Goal: Complete application form: Complete application form

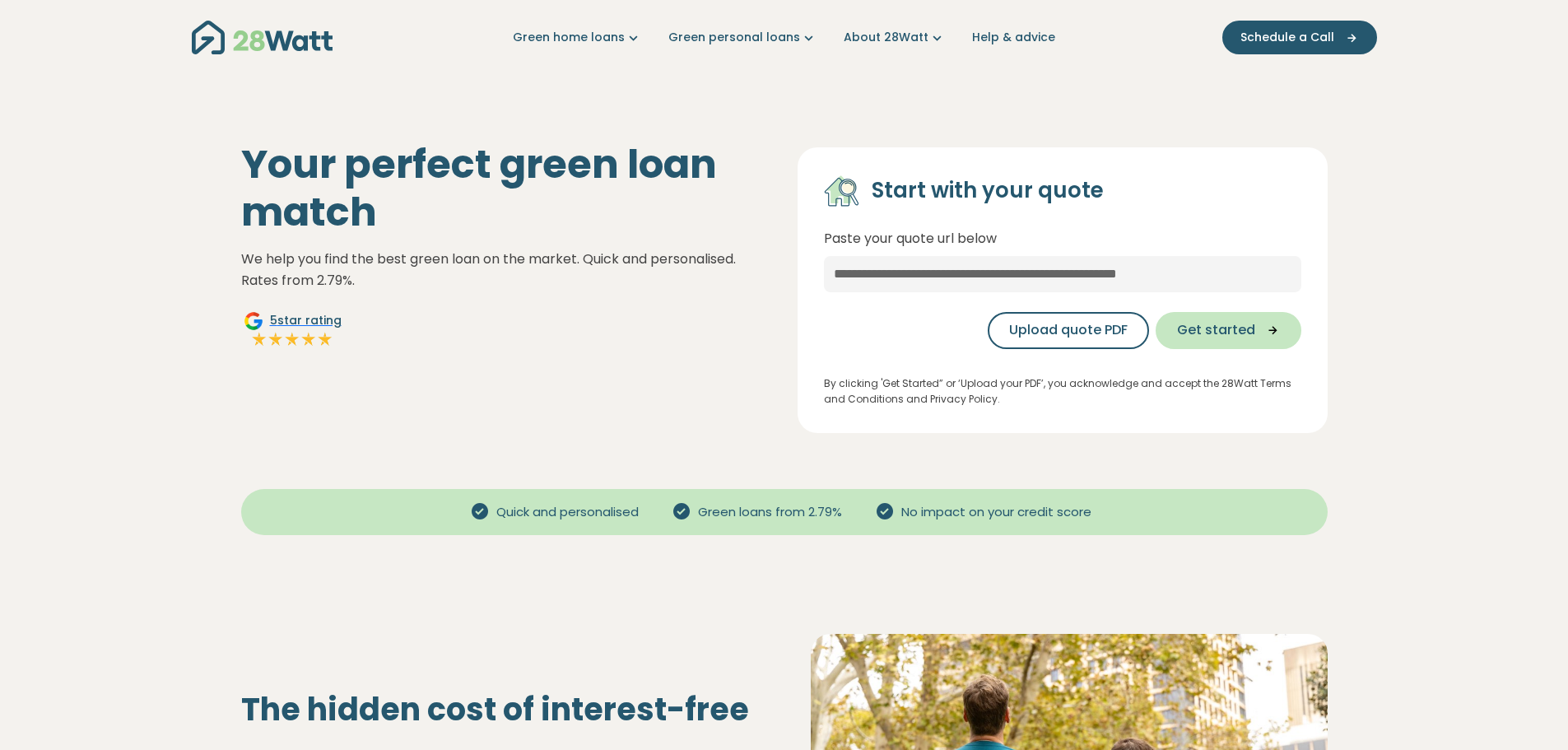
click at [1234, 331] on span "Get started" at bounding box center [1216, 331] width 79 height 20
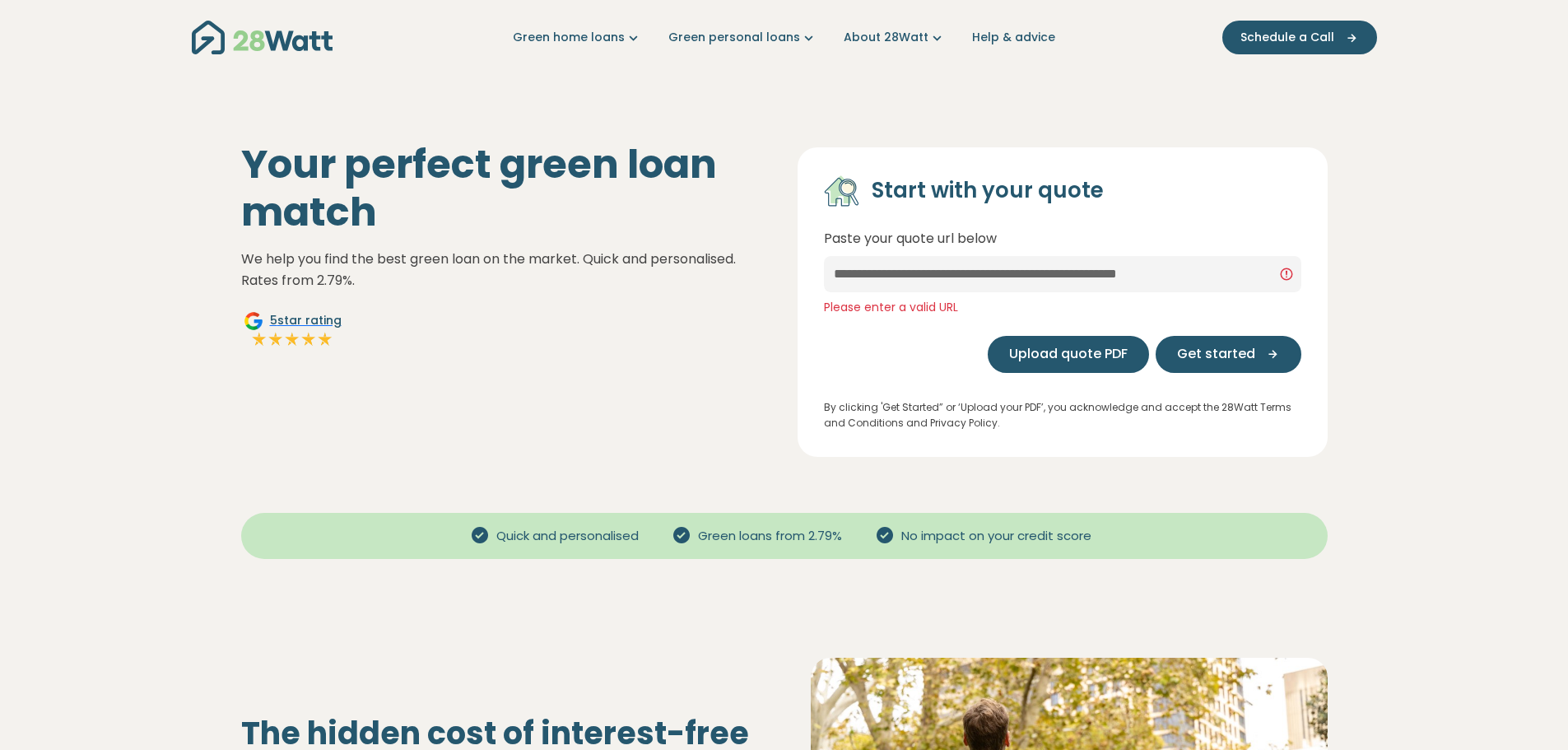
click at [1114, 355] on span "Upload quote PDF" at bounding box center [1069, 354] width 118 height 20
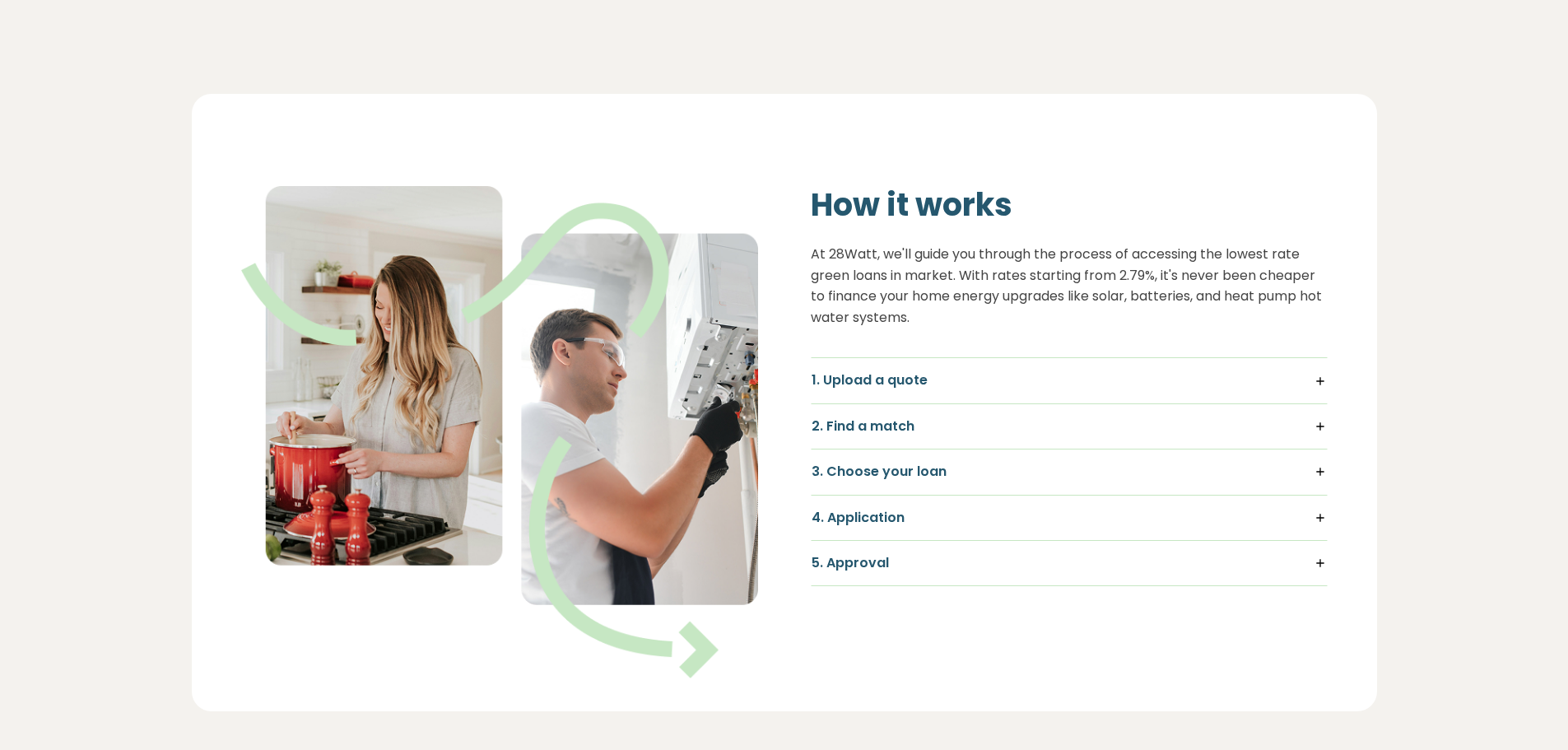
scroll to position [989, 0]
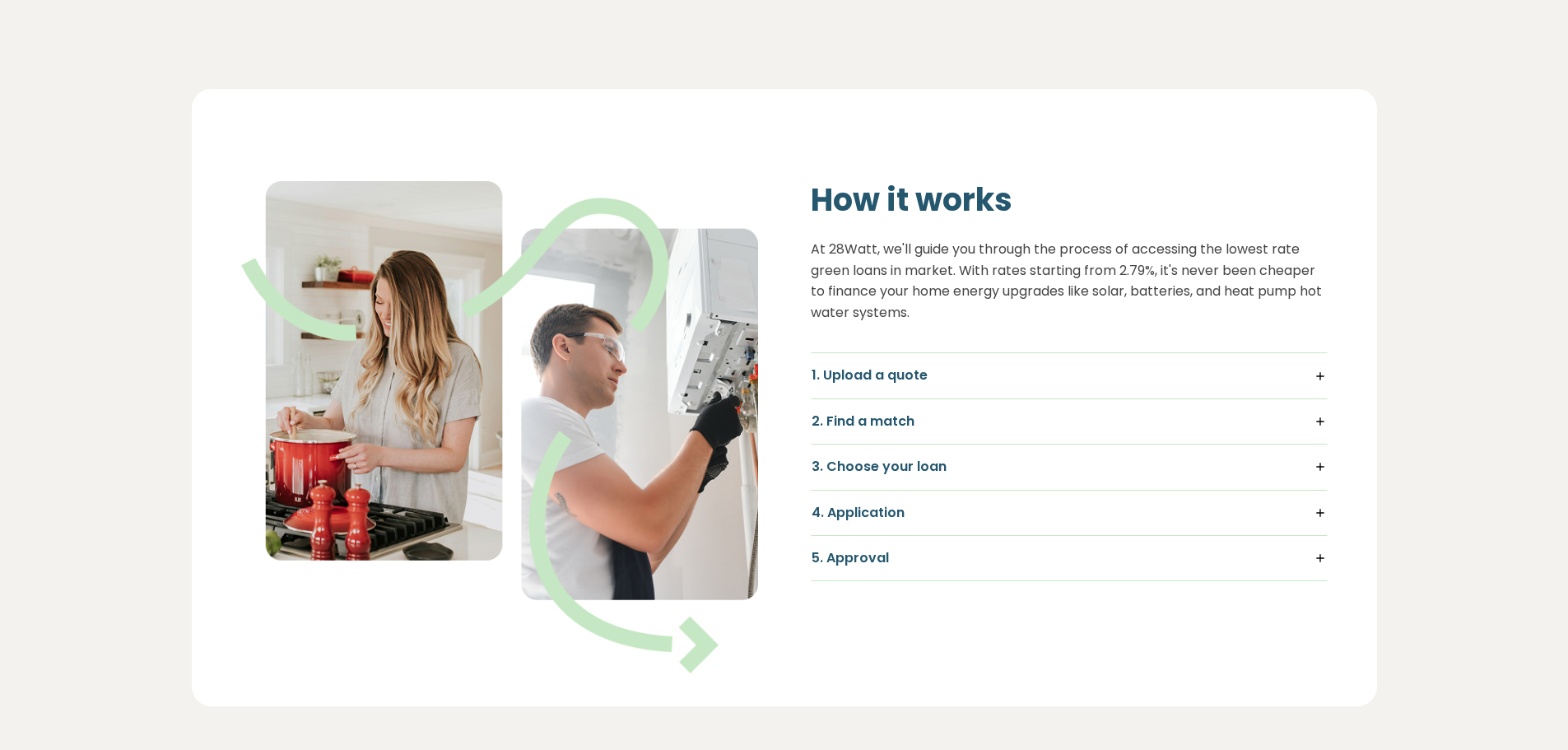
click at [908, 375] on h5 "1. Upload a quote" at bounding box center [1069, 376] width 516 height 18
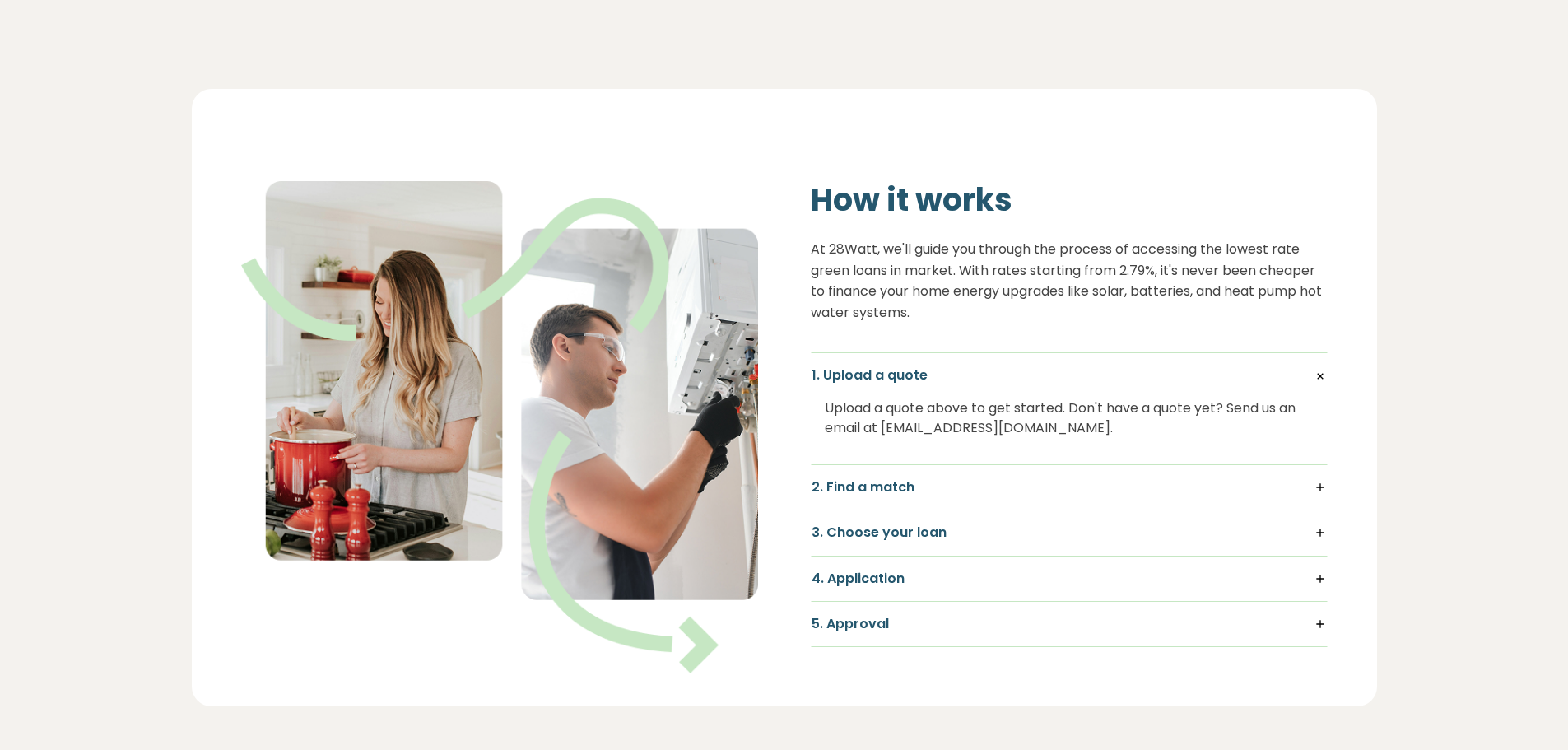
click at [1314, 488] on h5 "2. Find a match" at bounding box center [1069, 488] width 516 height 18
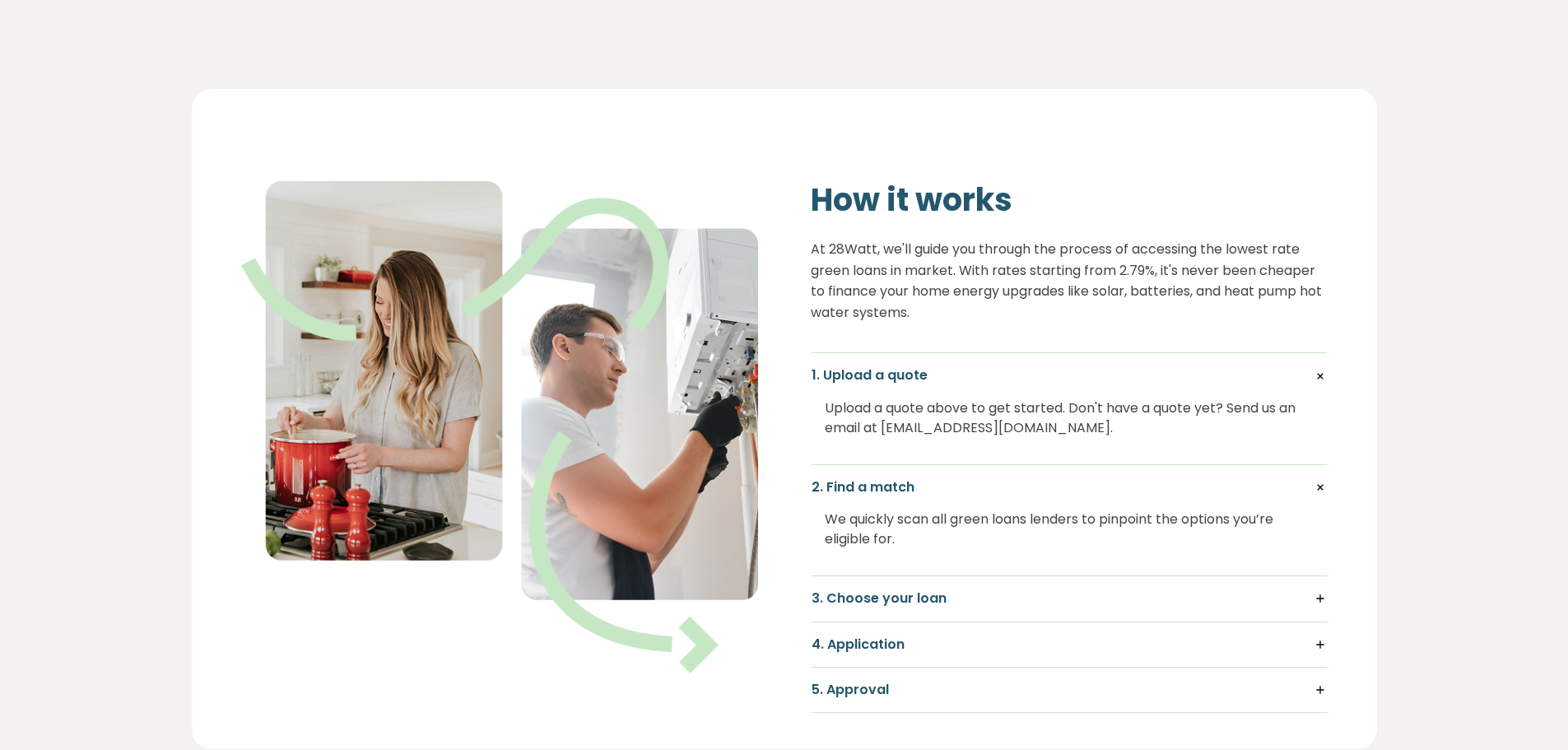
click at [1323, 601] on h5 "3. Choose your loan" at bounding box center [1069, 599] width 516 height 18
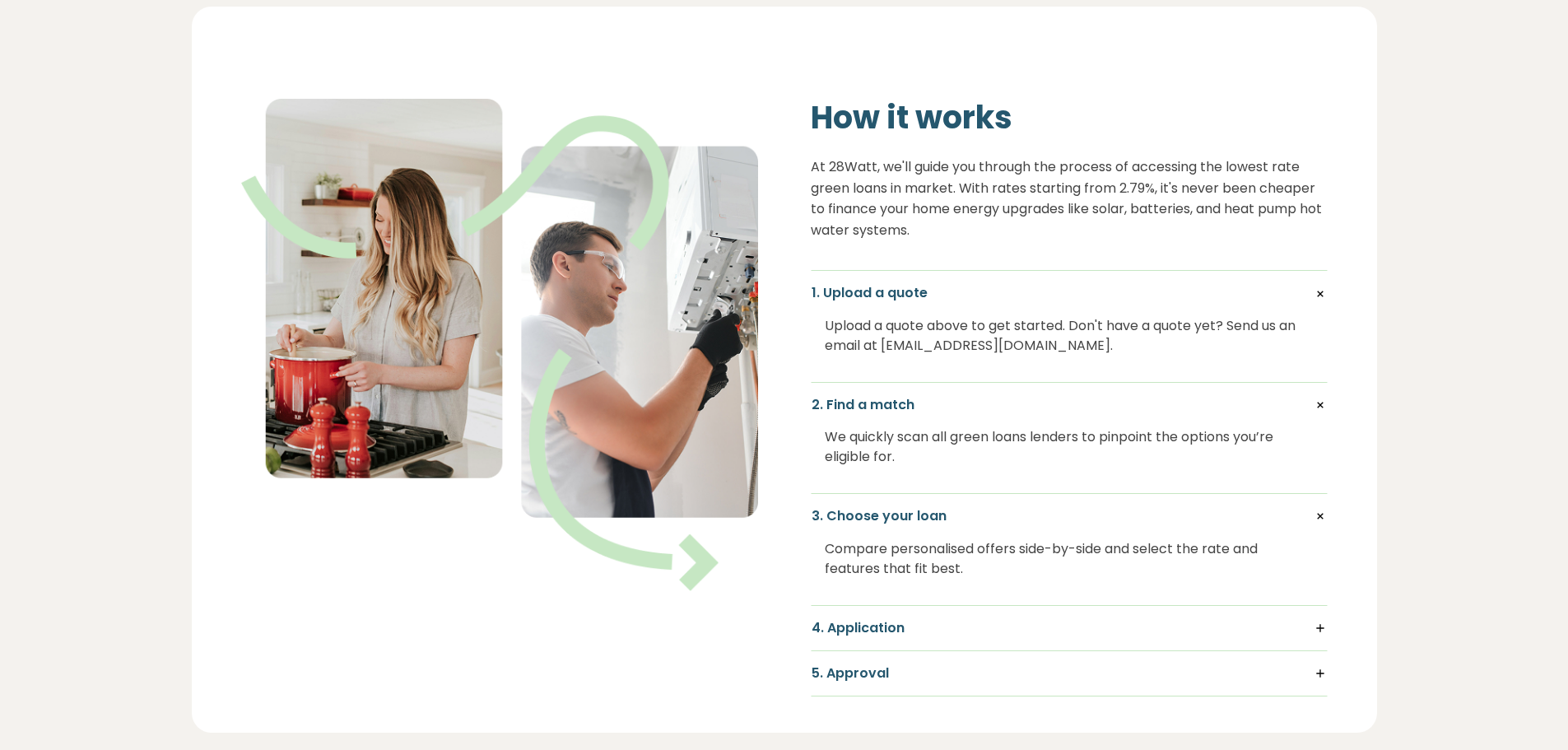
scroll to position [1153, 0]
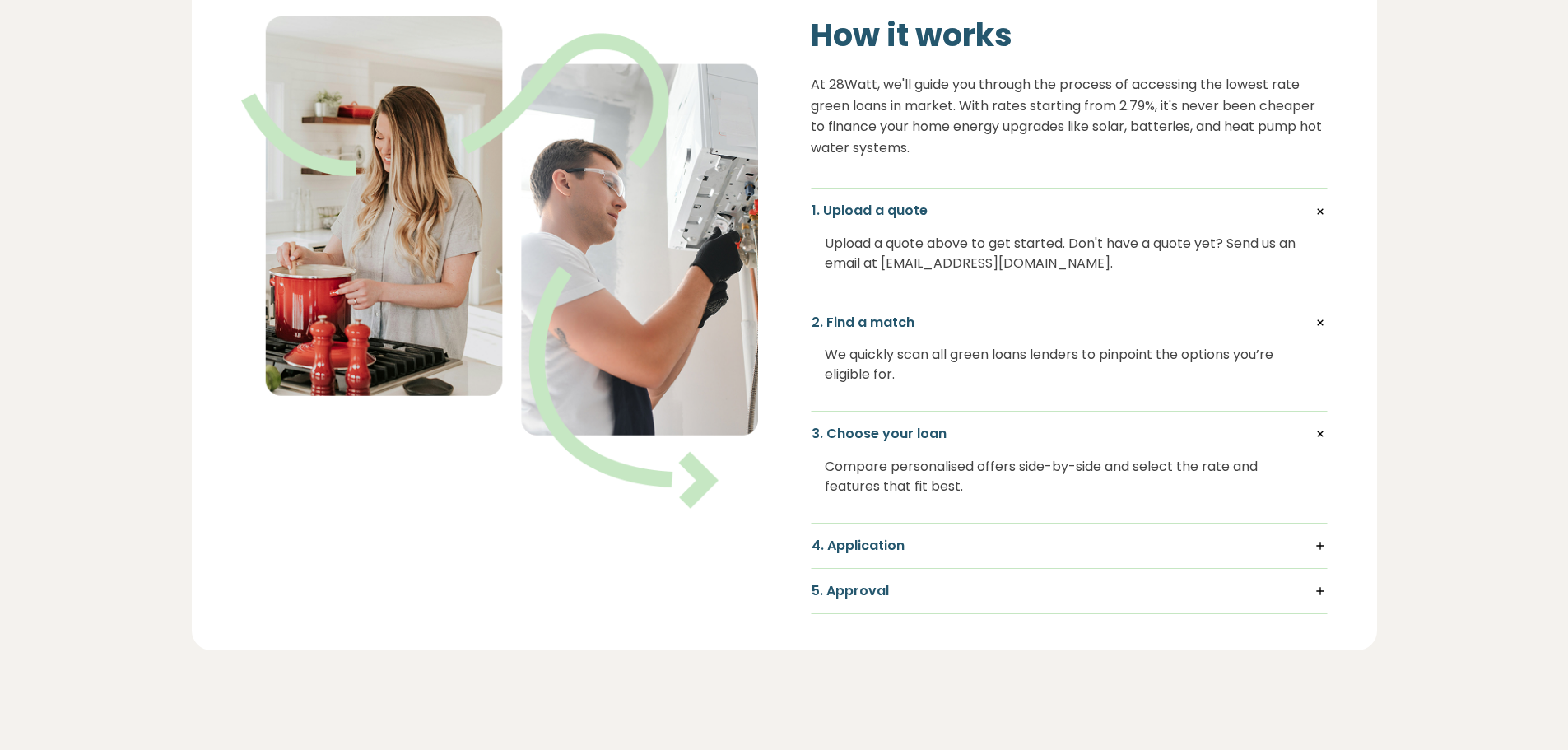
click at [1322, 546] on h5 "4. Application" at bounding box center [1069, 546] width 516 height 18
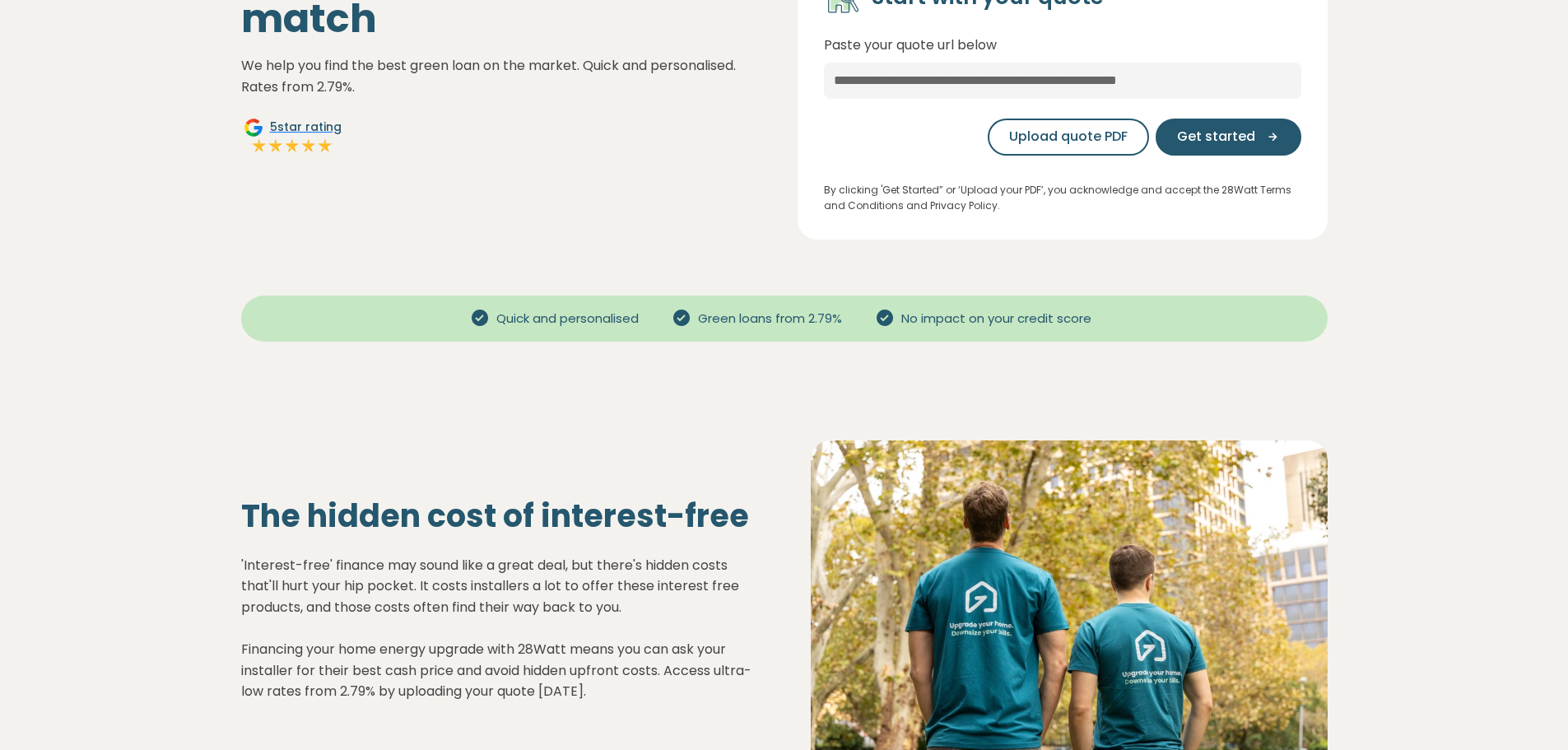
scroll to position [164, 0]
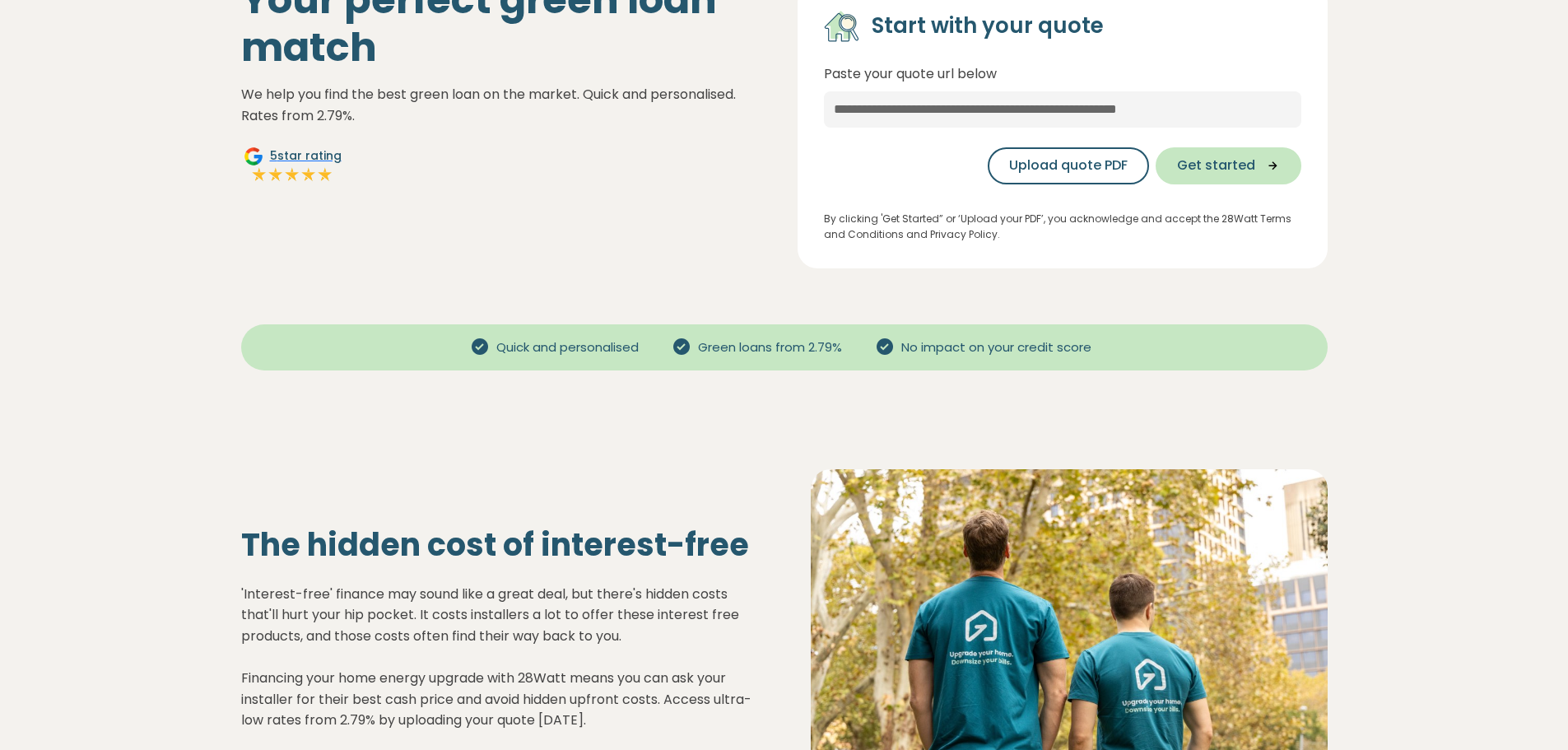
click at [1231, 156] on span "Get started" at bounding box center [1216, 165] width 79 height 20
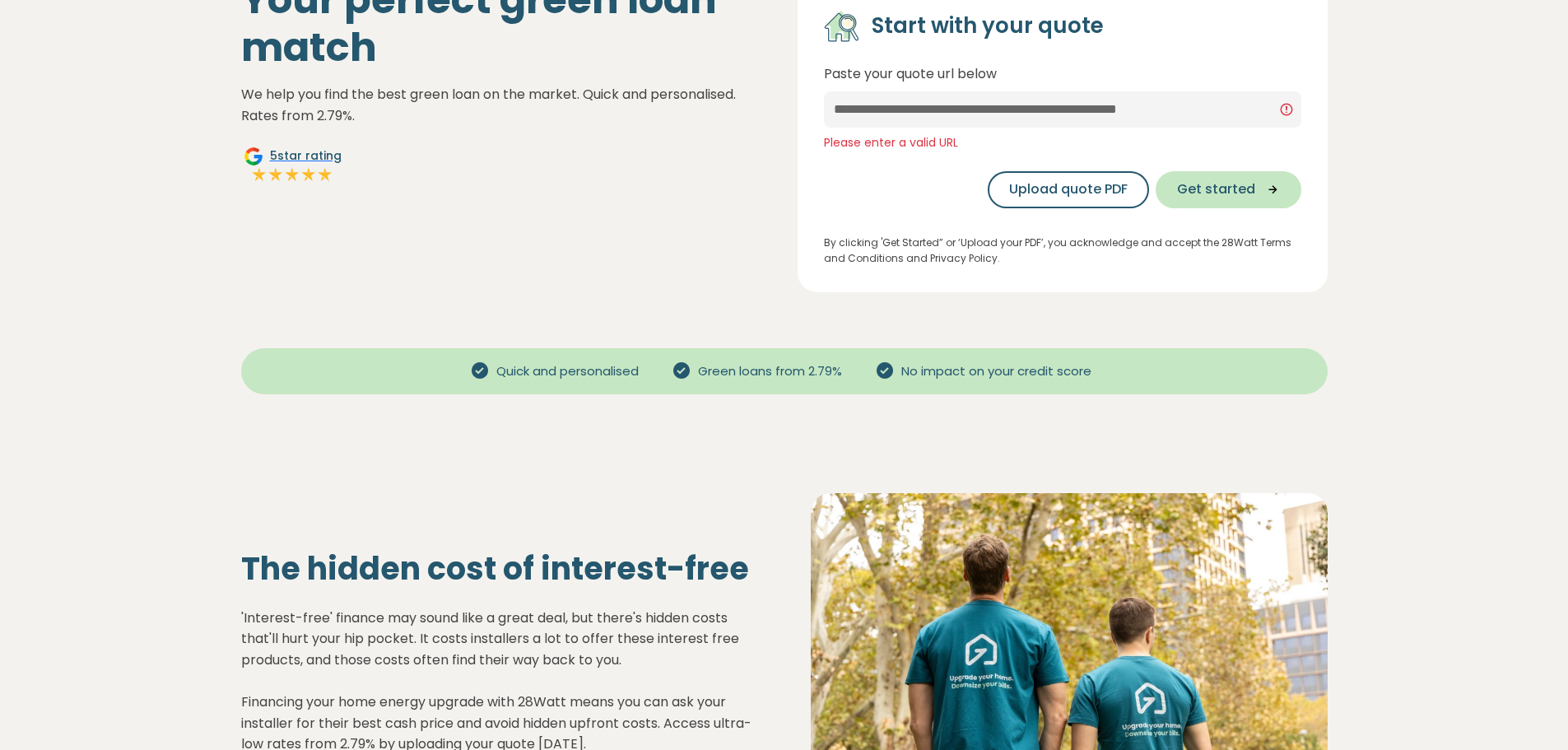
click at [1252, 192] on span "Get started" at bounding box center [1216, 190] width 79 height 20
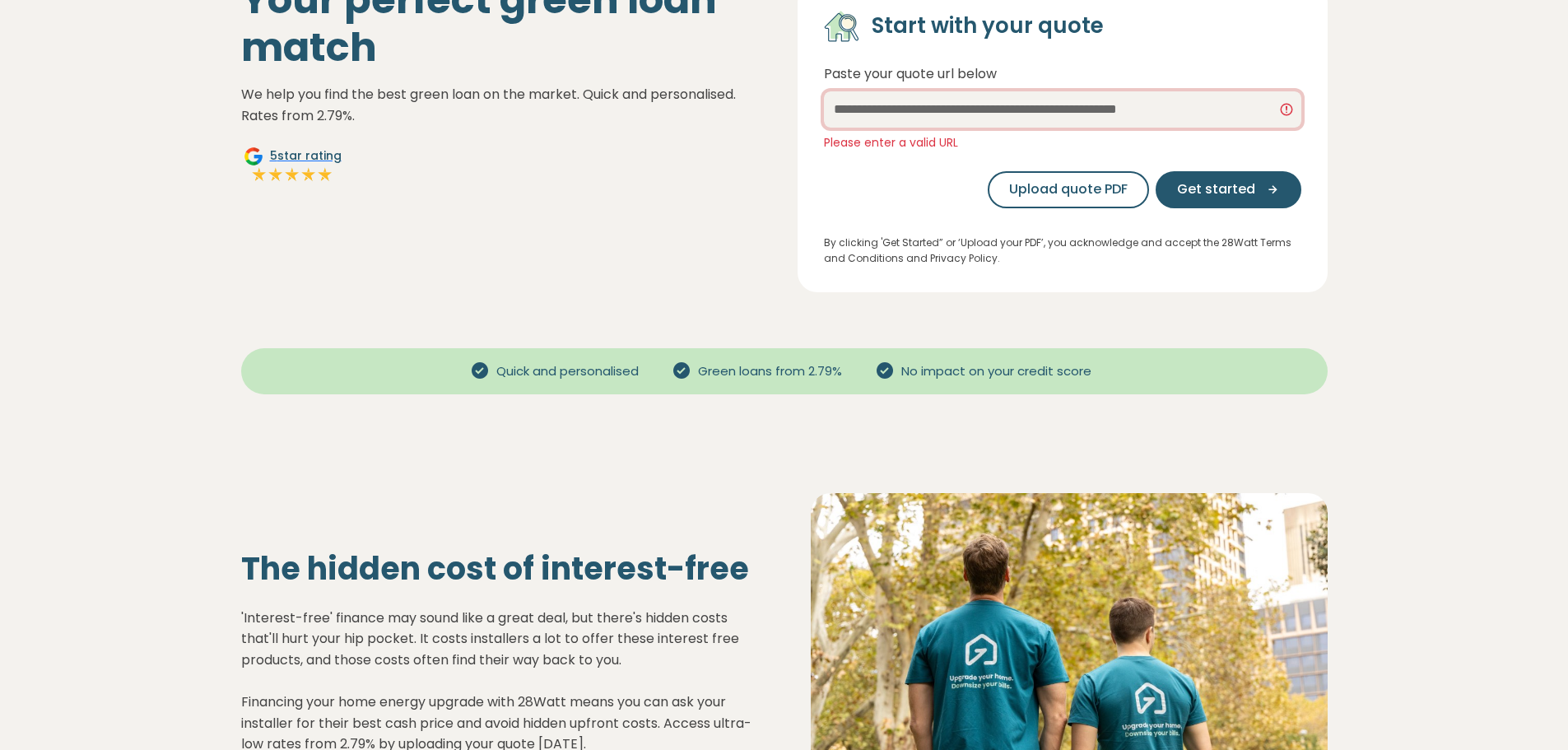
click at [1246, 111] on input "text" at bounding box center [1062, 109] width 478 height 36
click at [693, 180] on div "Your perfect green loan match We help you find the best green loan on the marke…" at bounding box center [506, 135] width 556 height 316
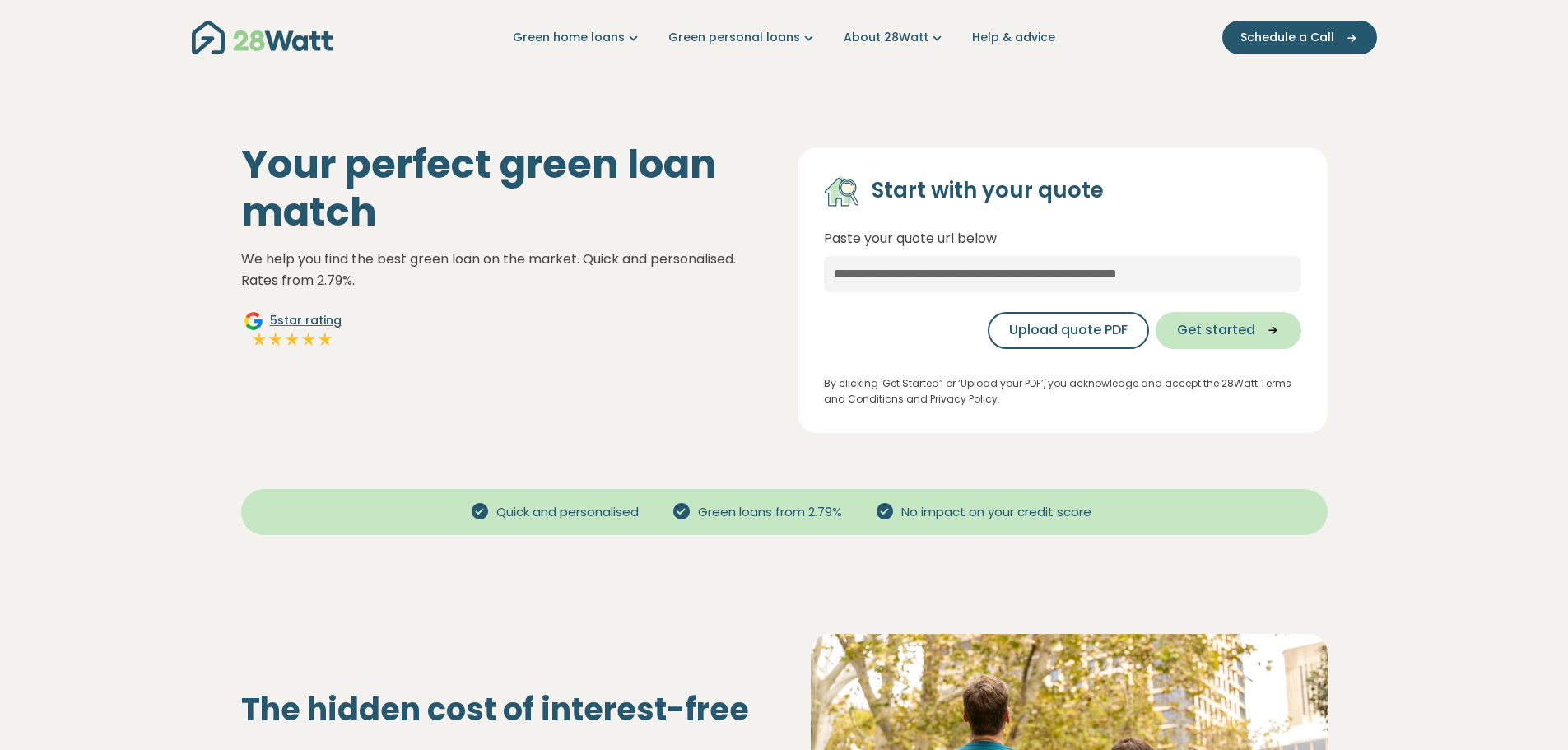
click at [1220, 333] on span "Get started" at bounding box center [1216, 331] width 79 height 20
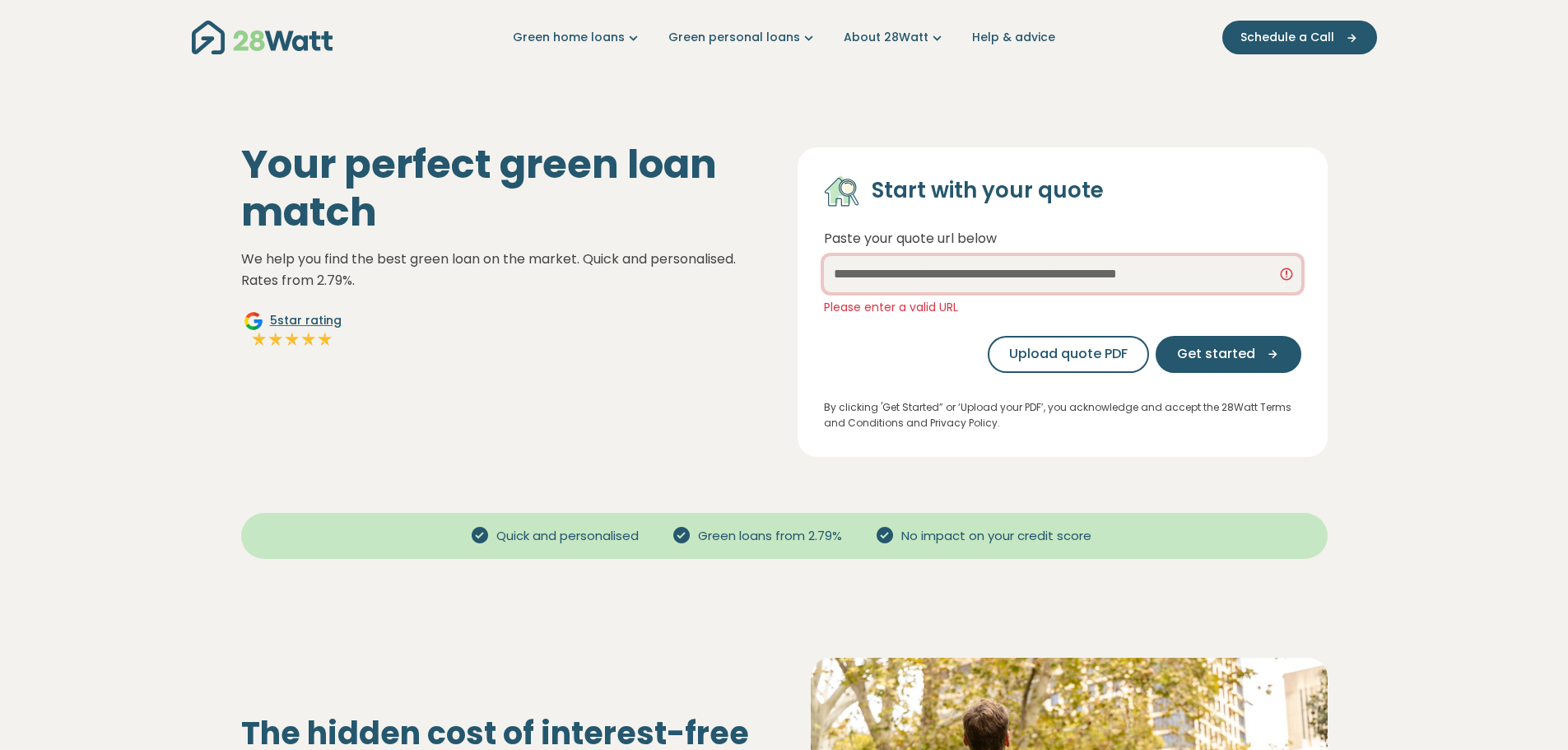
drag, startPoint x: 1243, startPoint y: 267, endPoint x: 732, endPoint y: 262, distance: 511.0
click at [732, 262] on div "Your perfect green loan match We help you find the best green loan on the marke…" at bounding box center [784, 289] width 1113 height 336
drag, startPoint x: 1253, startPoint y: 276, endPoint x: 1098, endPoint y: 274, distance: 155.0
drag, startPoint x: 1098, startPoint y: 274, endPoint x: 1025, endPoint y: 277, distance: 73.1
click at [1025, 277] on input "text" at bounding box center [1062, 274] width 478 height 36
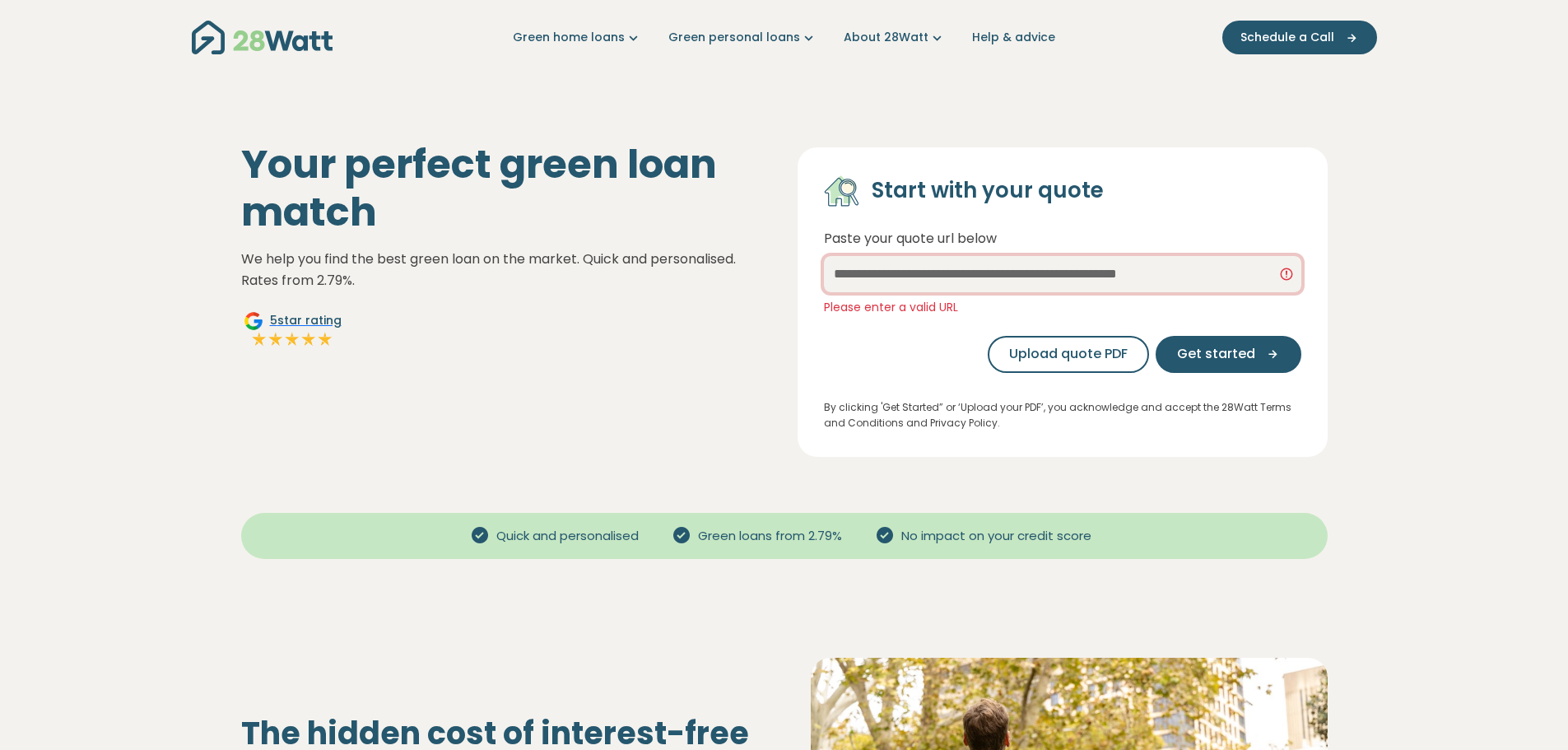
drag, startPoint x: 1246, startPoint y: 273, endPoint x: 833, endPoint y: 284, distance: 413.1
click at [882, 284] on input "text" at bounding box center [1062, 274] width 478 height 36
drag, startPoint x: 836, startPoint y: 274, endPoint x: 979, endPoint y: 280, distance: 143.1
click at [979, 280] on input "text" at bounding box center [1062, 274] width 478 height 36
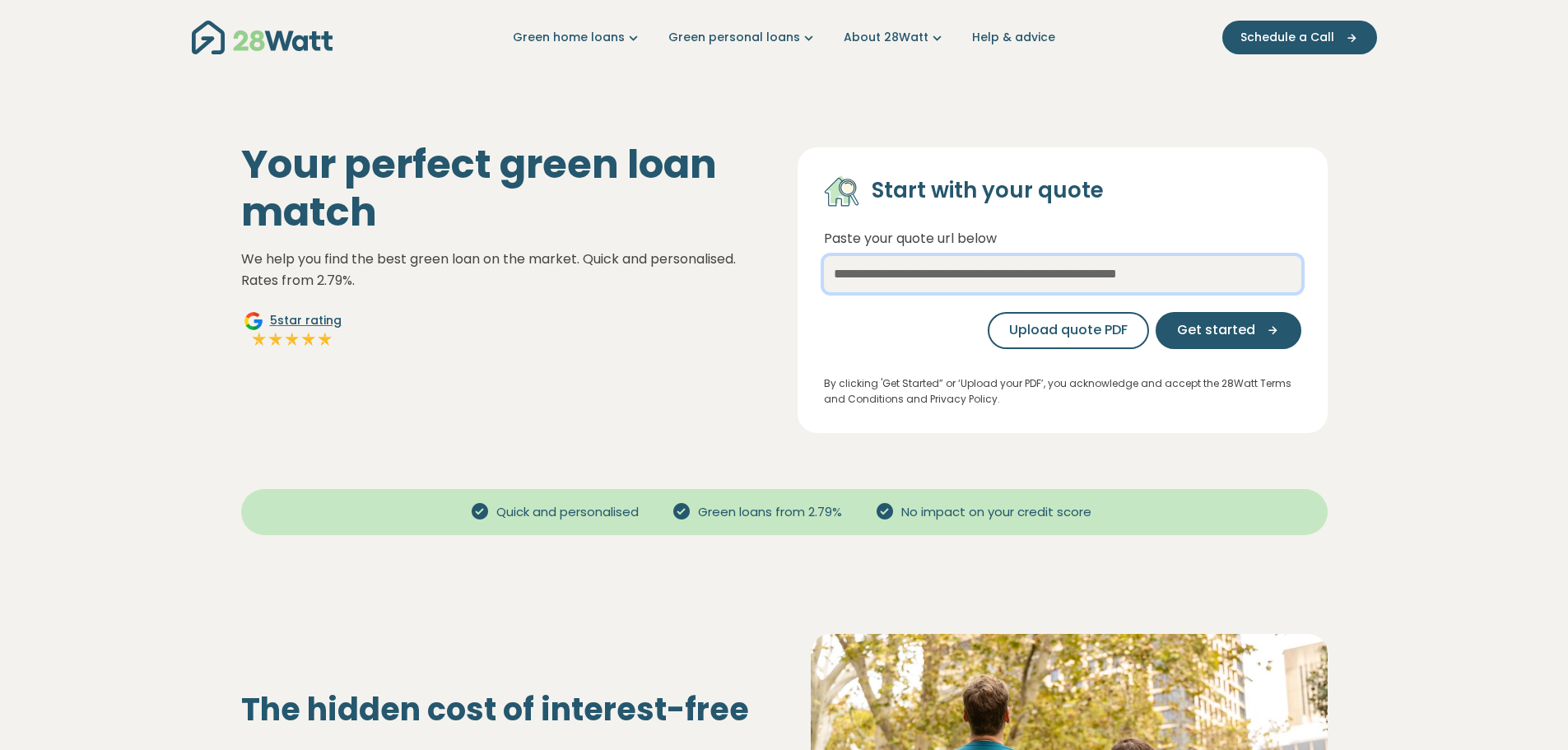
click at [1245, 271] on input "text" at bounding box center [1062, 274] width 478 height 36
drag, startPoint x: 1251, startPoint y: 273, endPoint x: 954, endPoint y: 285, distance: 297.2
click at [999, 284] on input "text" at bounding box center [1062, 274] width 478 height 36
drag, startPoint x: 832, startPoint y: 277, endPoint x: 1122, endPoint y: 286, distance: 290.1
click at [1122, 286] on input "text" at bounding box center [1062, 274] width 478 height 36
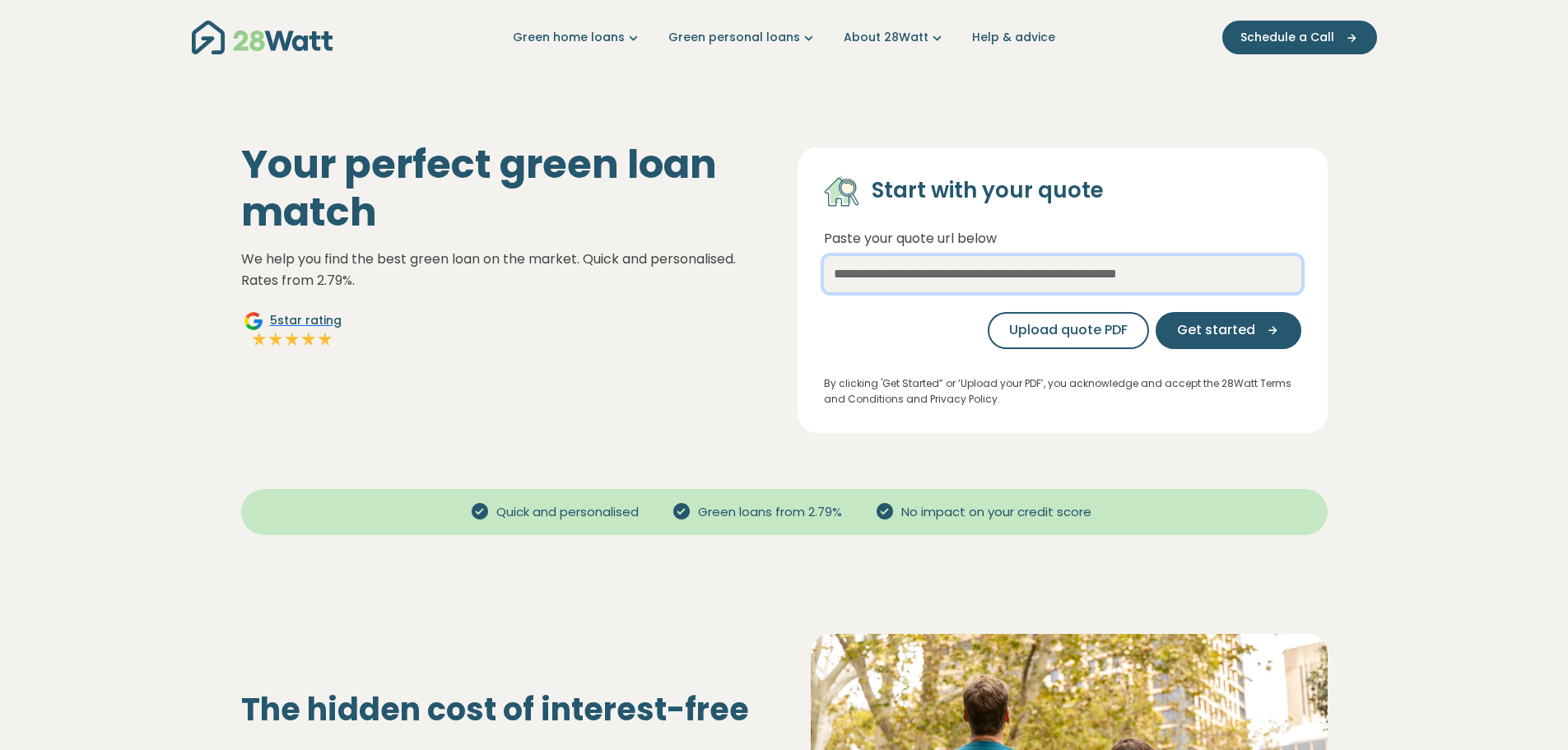
paste input "**********"
type input "**********"
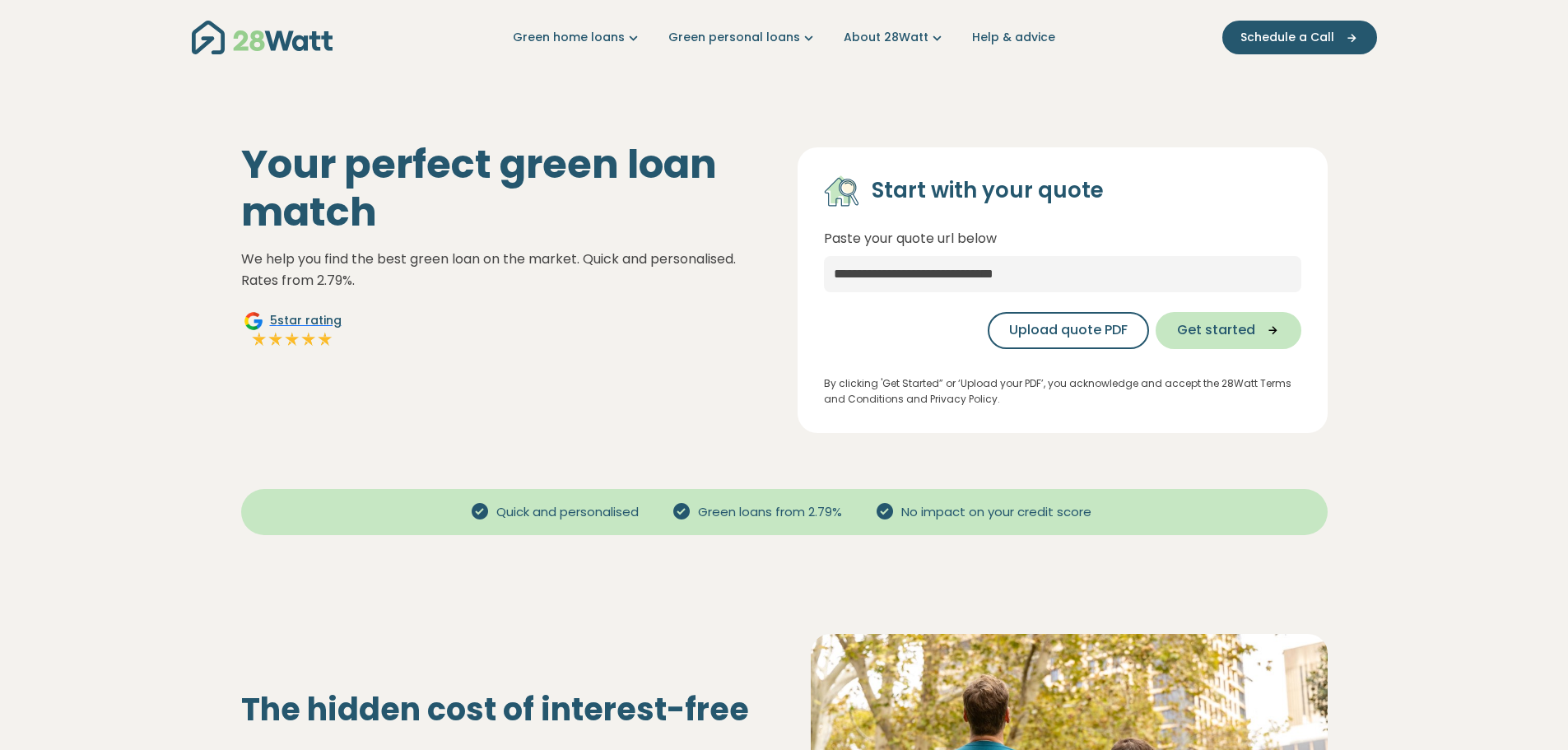
click at [1201, 321] on span "Get started" at bounding box center [1216, 331] width 79 height 20
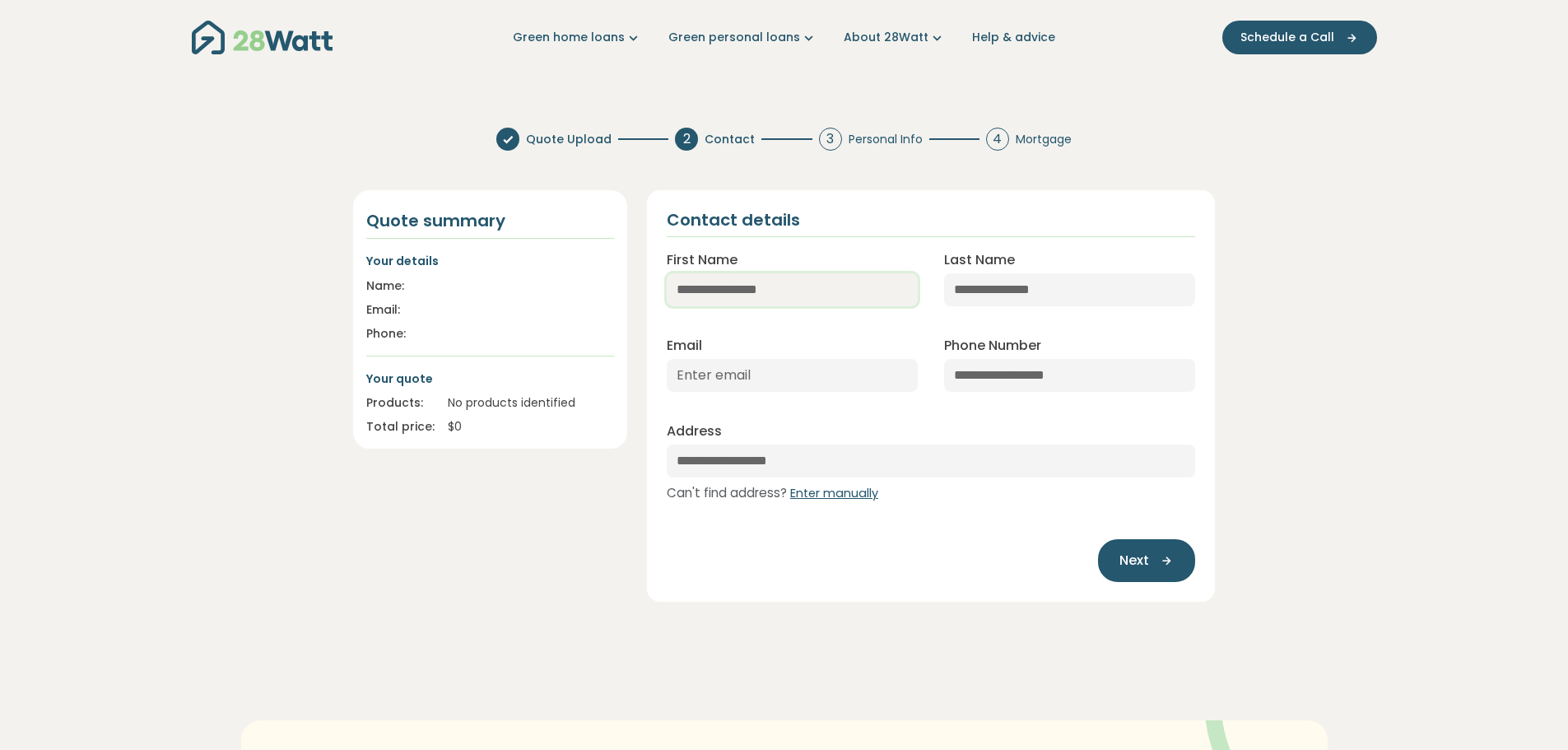
click at [750, 293] on input "First Name" at bounding box center [792, 290] width 251 height 33
type input "****"
type input "******"
type input "**********"
click at [761, 376] on input "Email" at bounding box center [792, 375] width 251 height 33
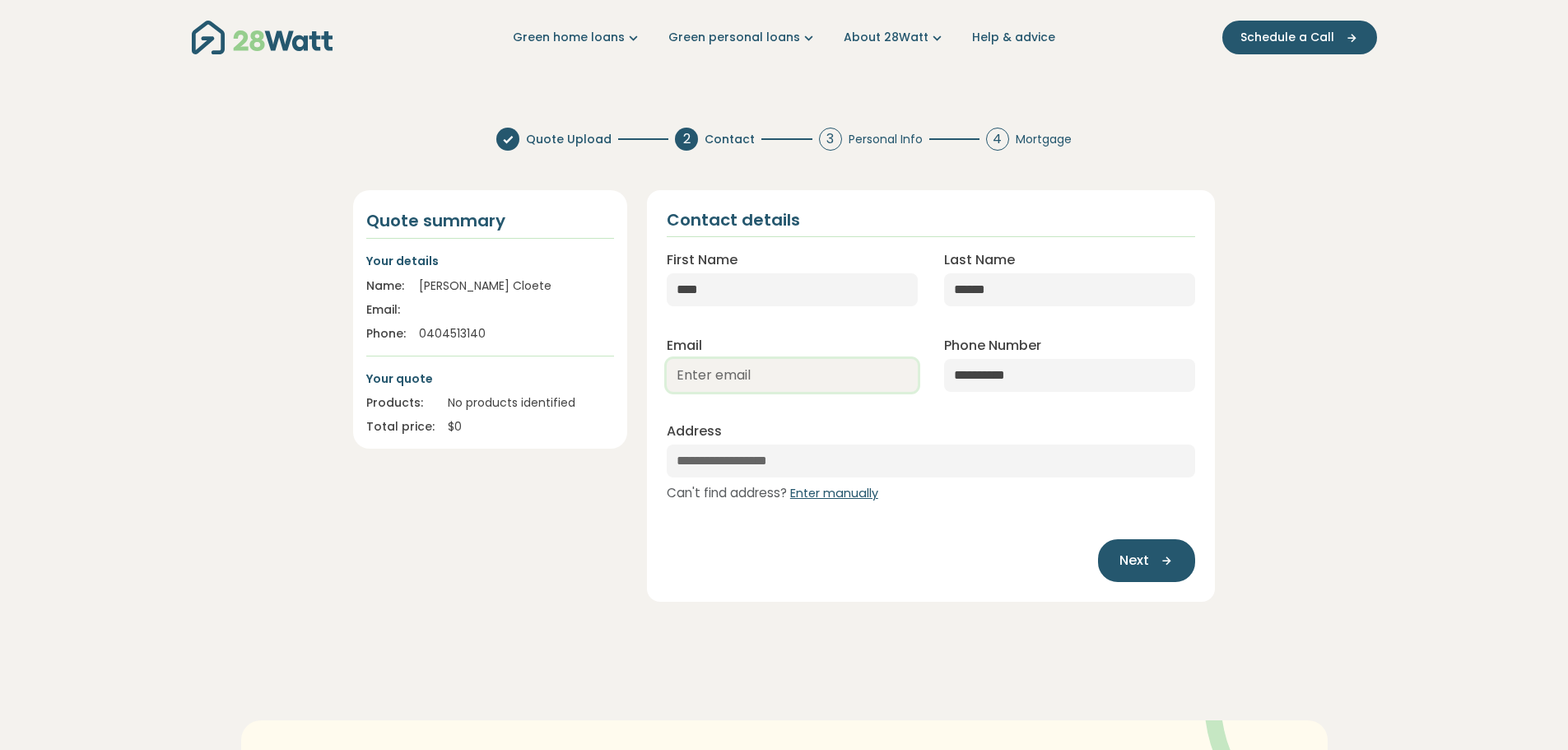
type input "alma.jane.cloete@gmail.com"
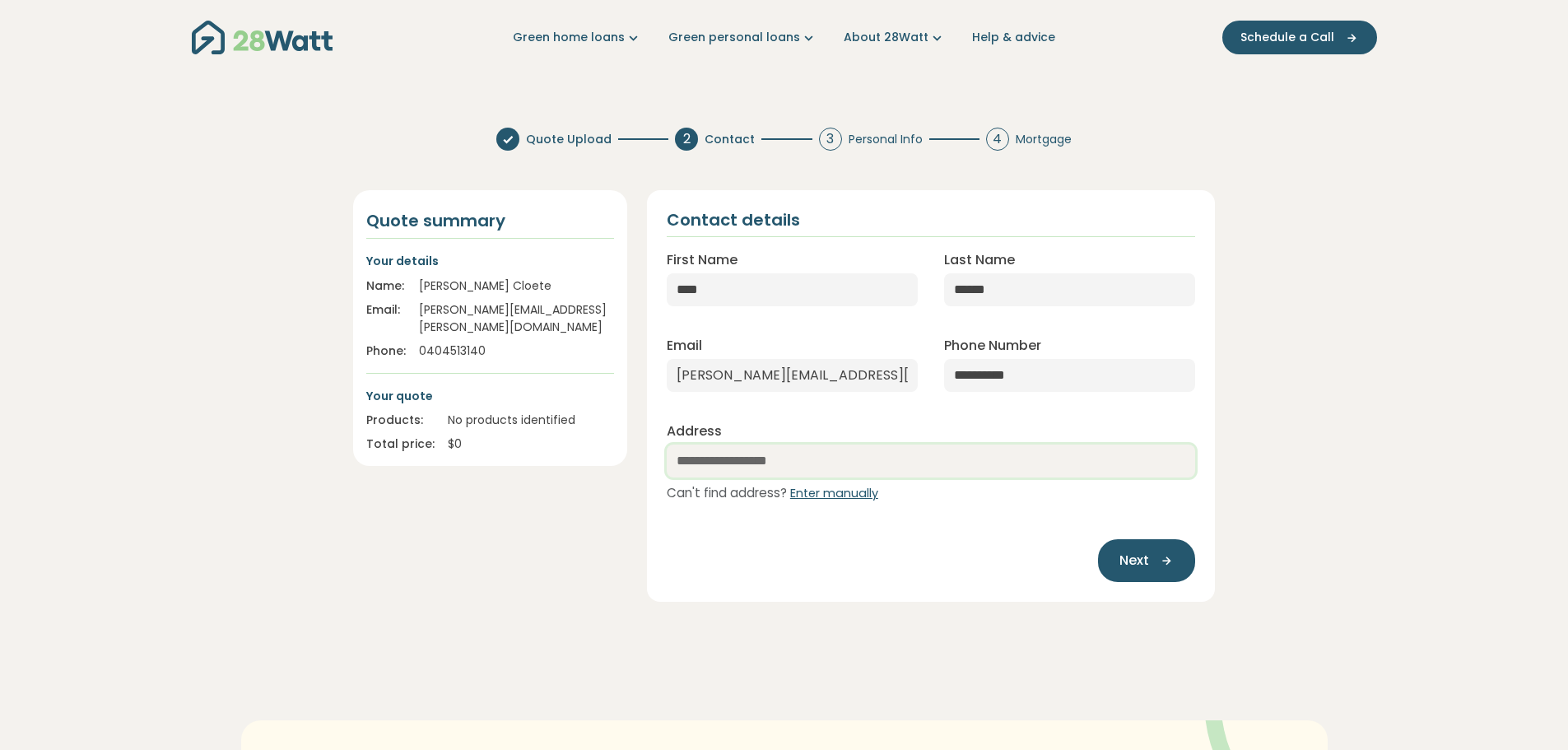
click at [801, 465] on input "text" at bounding box center [931, 461] width 529 height 33
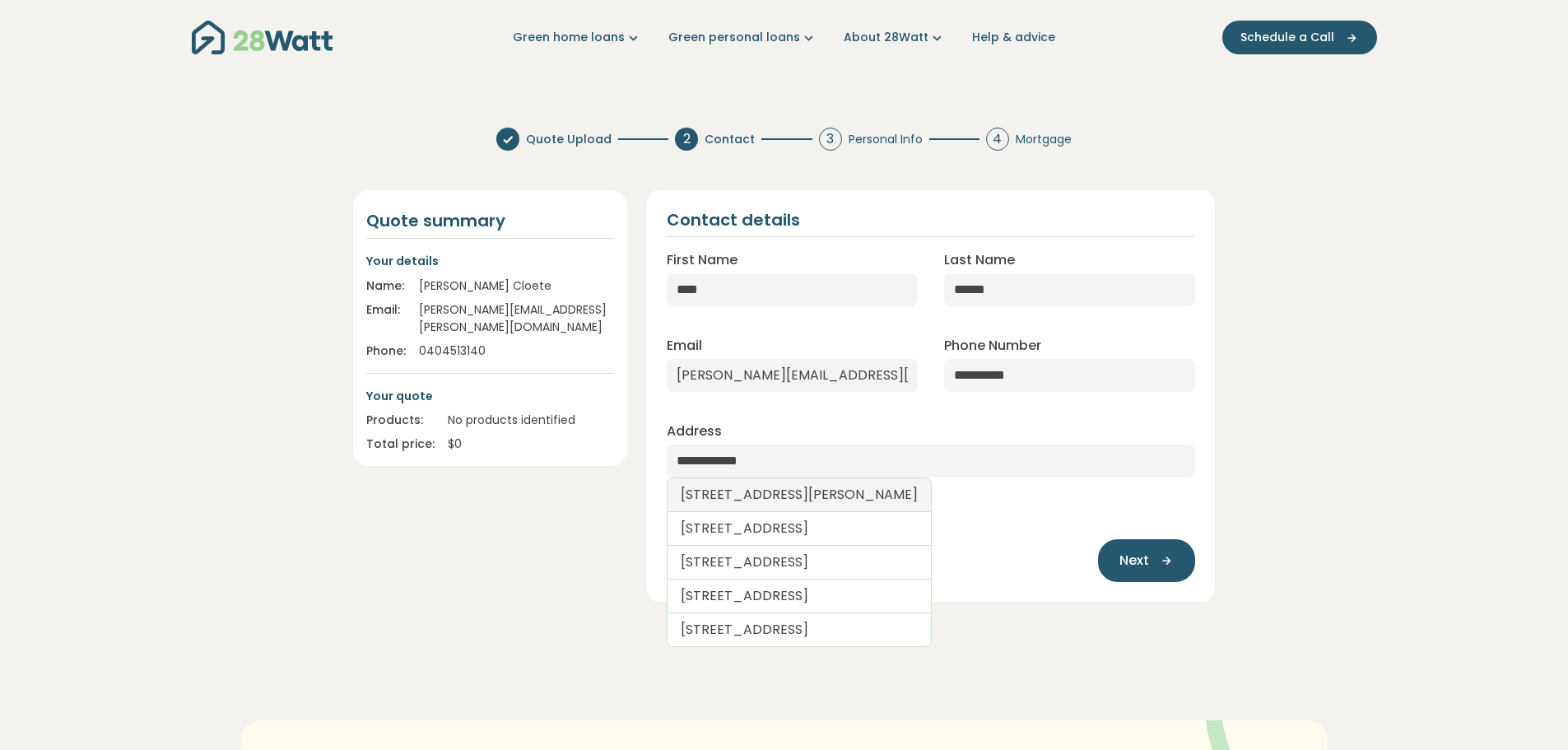
click at [805, 489] on link "23 Bellfield Crescent, Parkinson QLD, Australia" at bounding box center [799, 495] width 266 height 34
type input "**********"
select select "***"
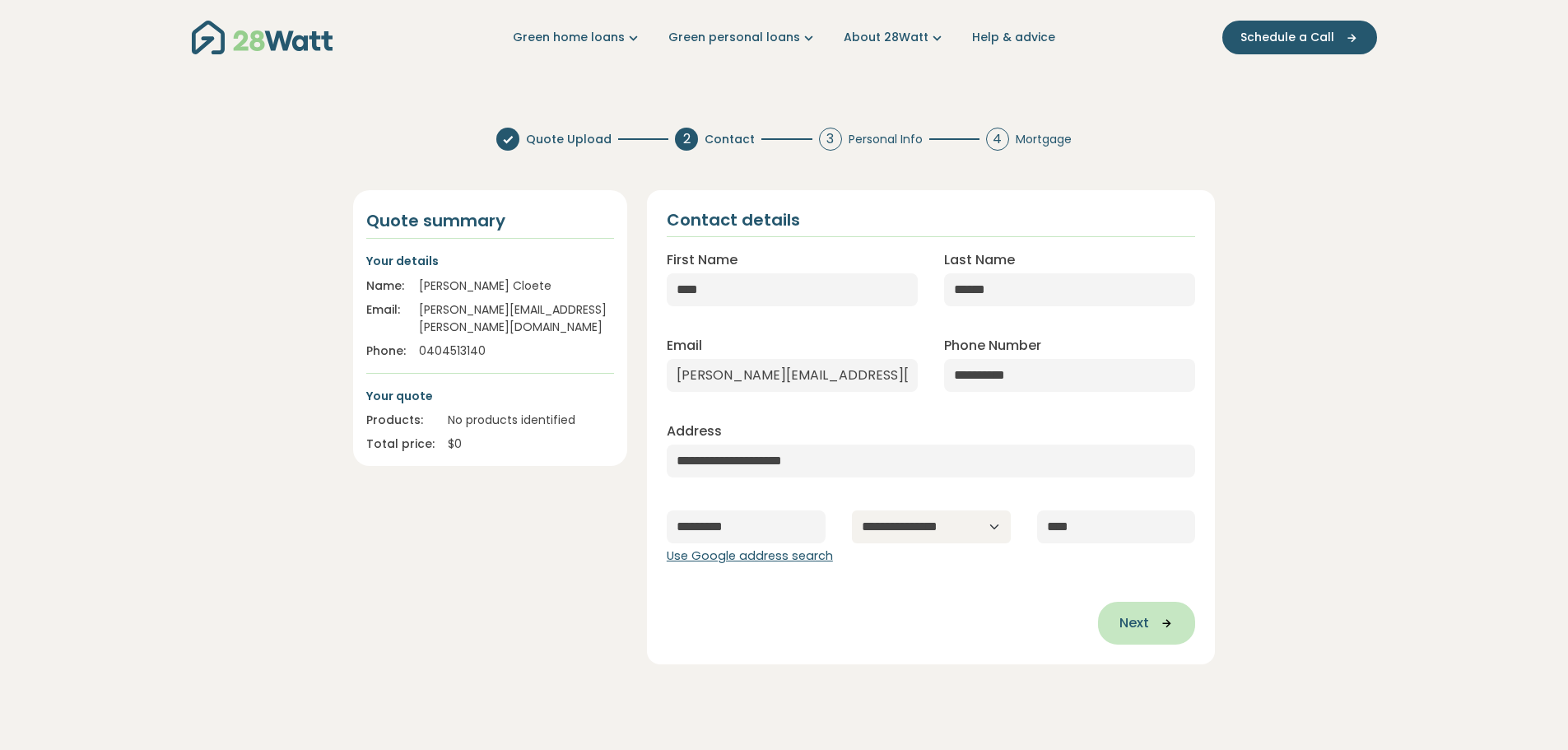
click at [1134, 631] on span "Next" at bounding box center [1134, 623] width 30 height 20
type input "**********"
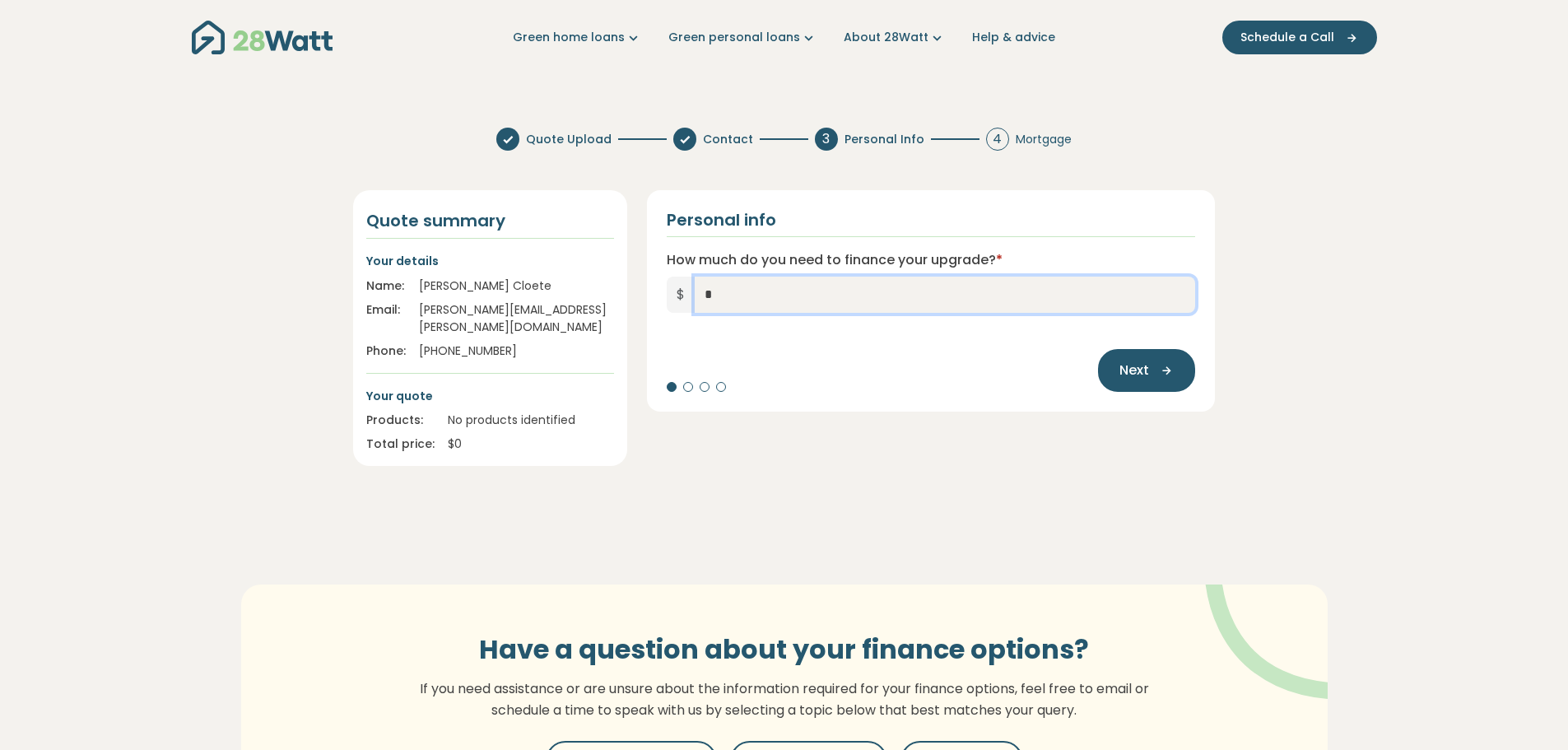
click at [713, 294] on input "*" at bounding box center [945, 295] width 501 height 36
click at [703, 293] on input "*" at bounding box center [945, 295] width 501 height 36
click at [711, 290] on input "*" at bounding box center [945, 295] width 501 height 36
type input "******"
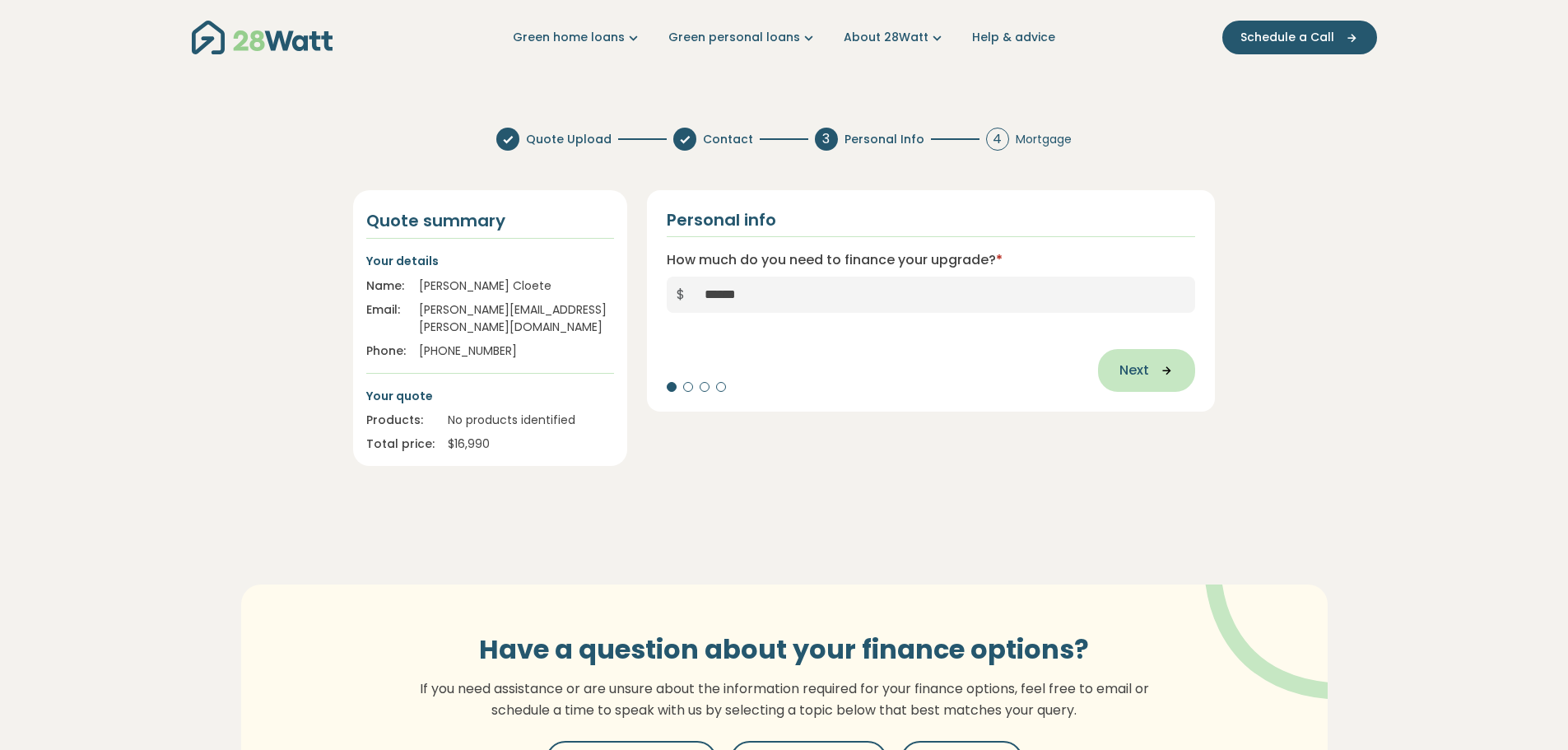
click at [1157, 375] on icon "button" at bounding box center [1161, 370] width 24 height 14
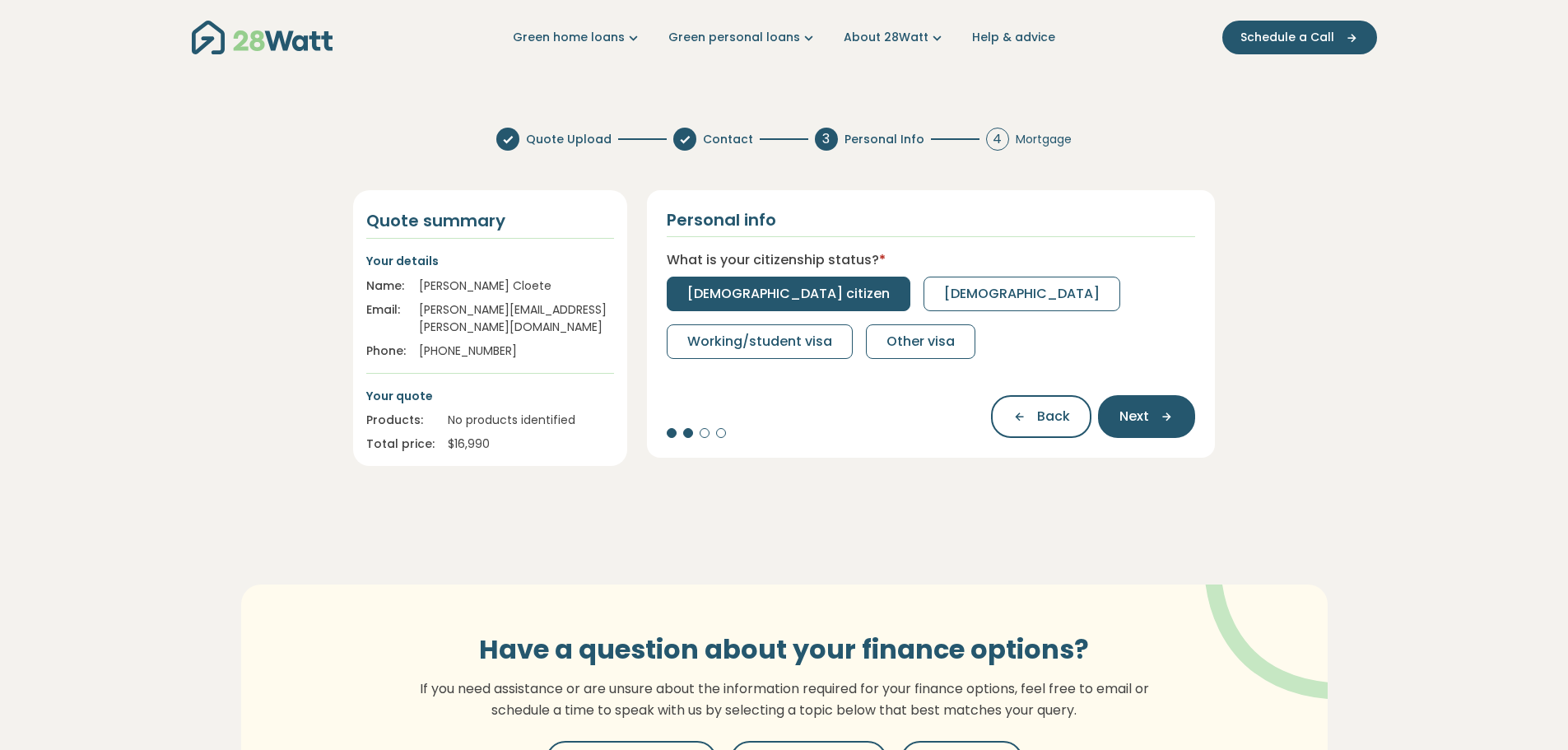
click at [751, 299] on span "Australian citizen" at bounding box center [789, 294] width 202 height 20
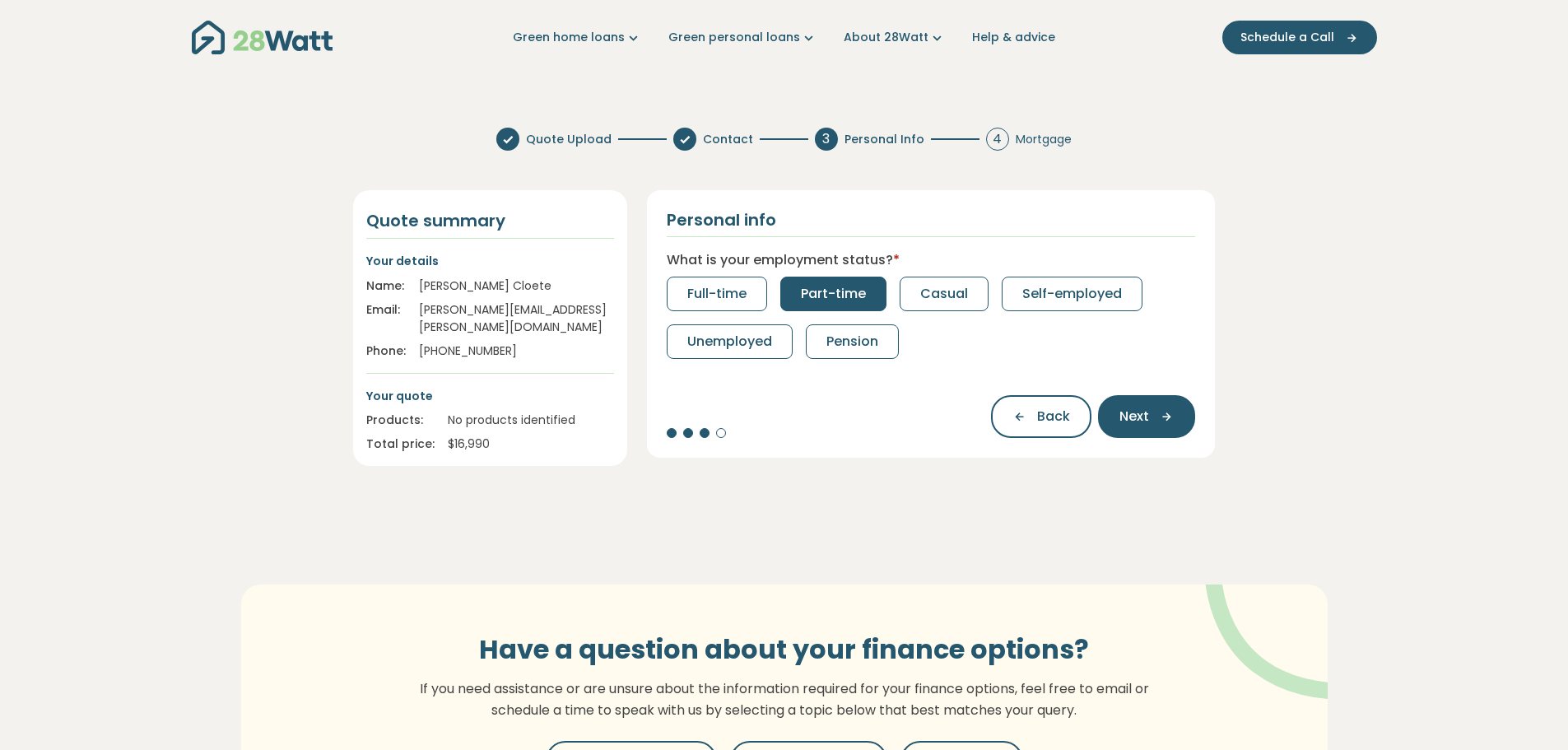
click at [819, 303] on span "Part-time" at bounding box center [834, 294] width 65 height 20
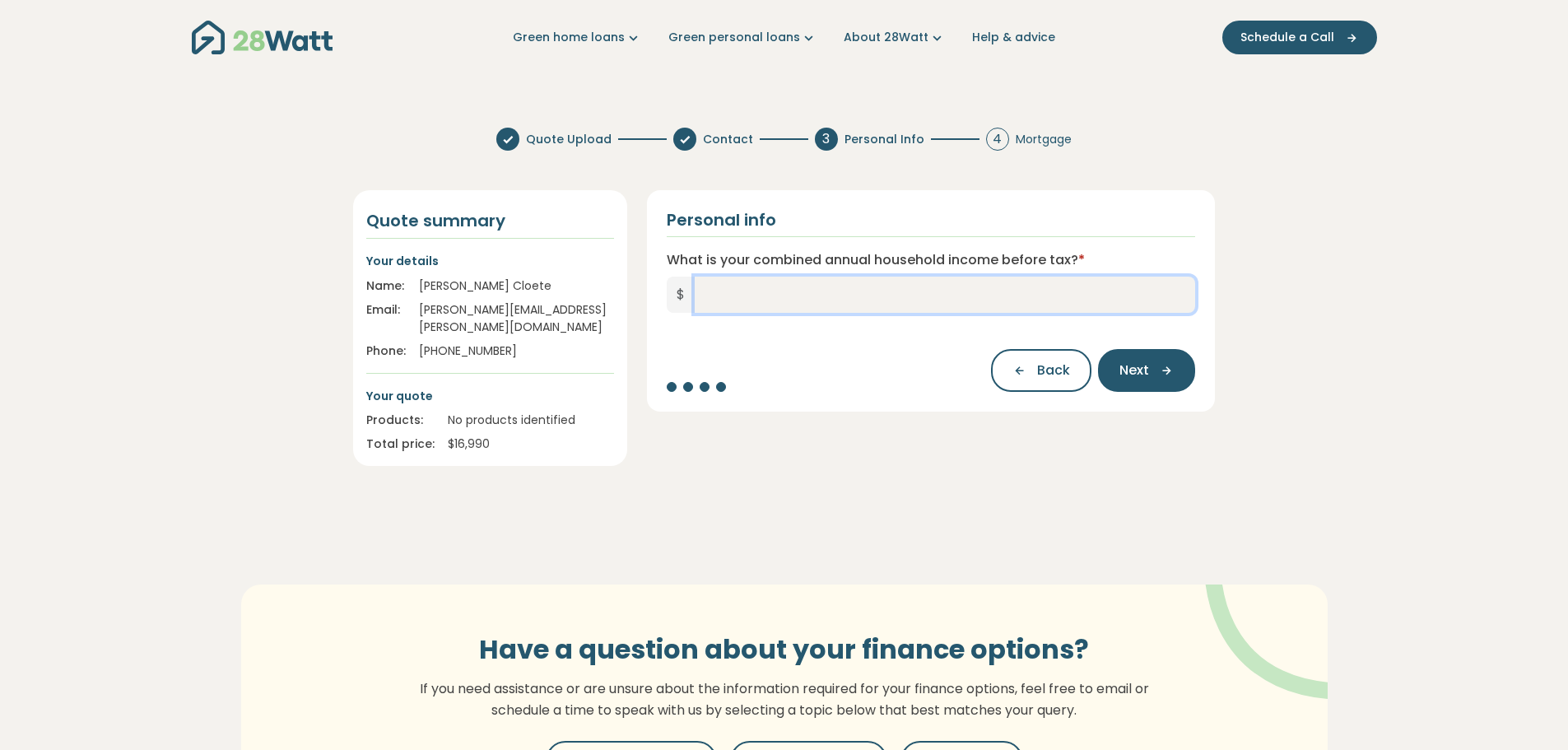
click at [724, 294] on input "What is your combined annual household income before tax? *" at bounding box center [945, 295] width 501 height 36
type input "*******"
click at [1153, 375] on icon "button" at bounding box center [1161, 370] width 24 height 14
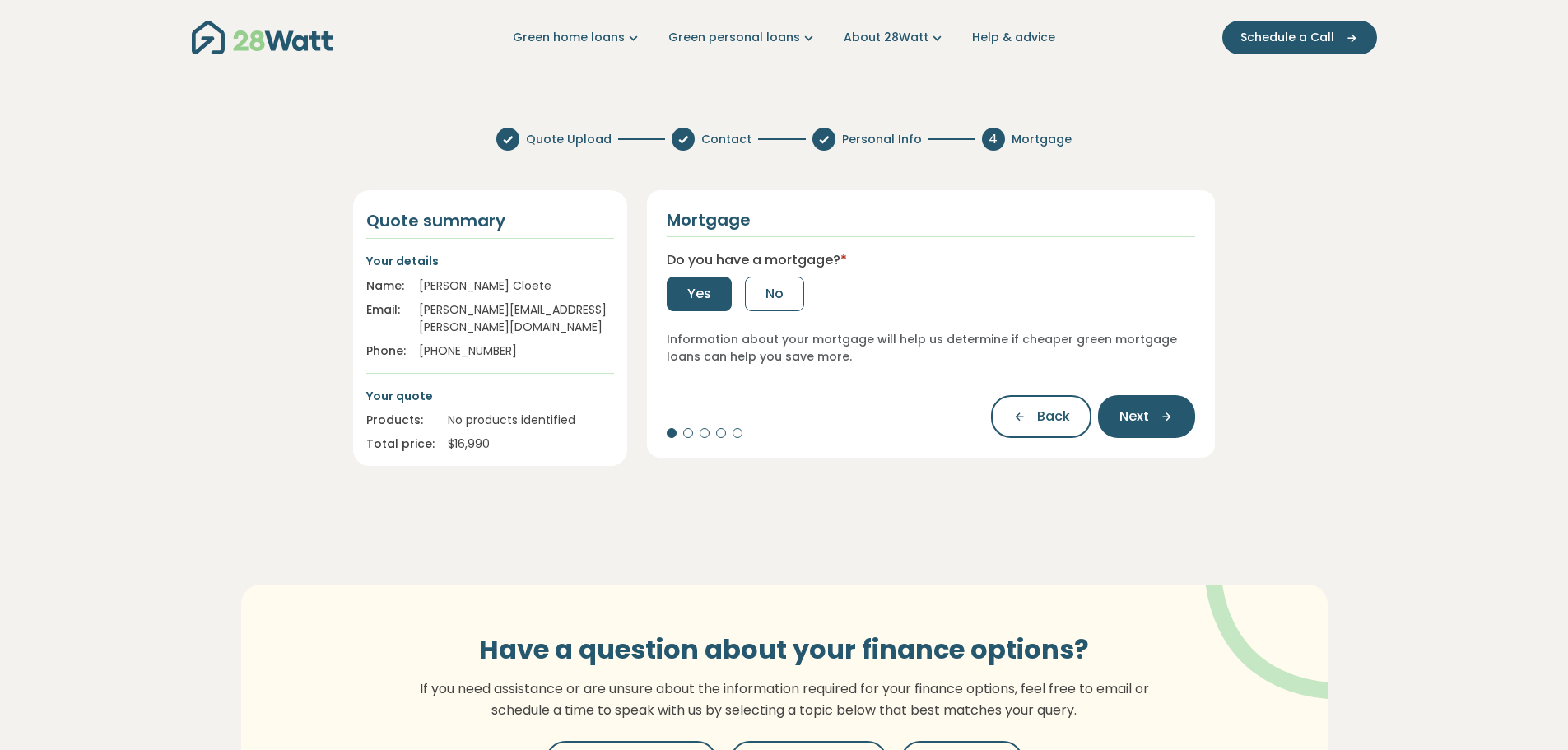
click at [697, 289] on span "Yes" at bounding box center [699, 294] width 23 height 20
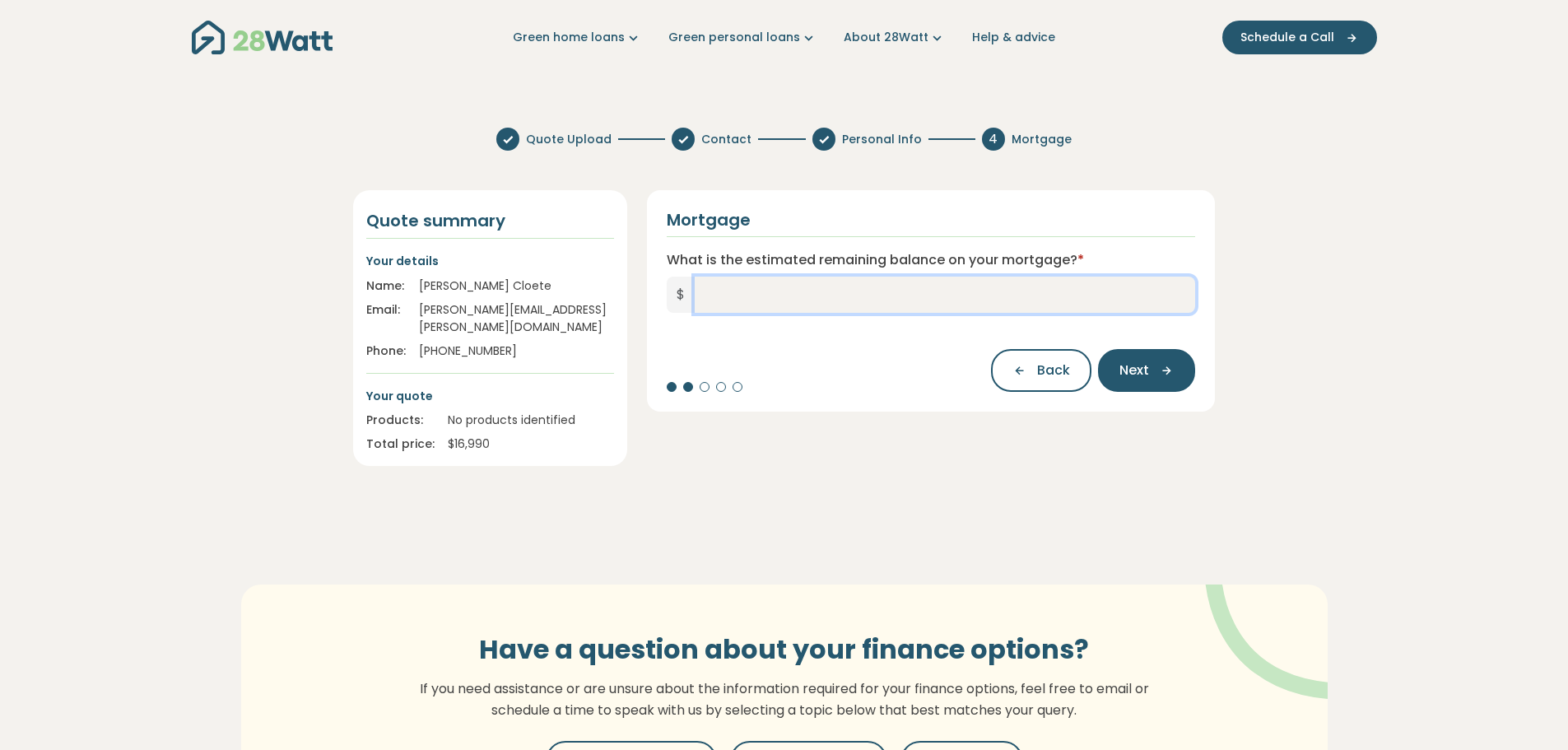
click at [698, 294] on input "What is the estimated remaining balance on your mortgage? *" at bounding box center [945, 295] width 501 height 36
click at [1151, 368] on icon "button" at bounding box center [1161, 370] width 24 height 14
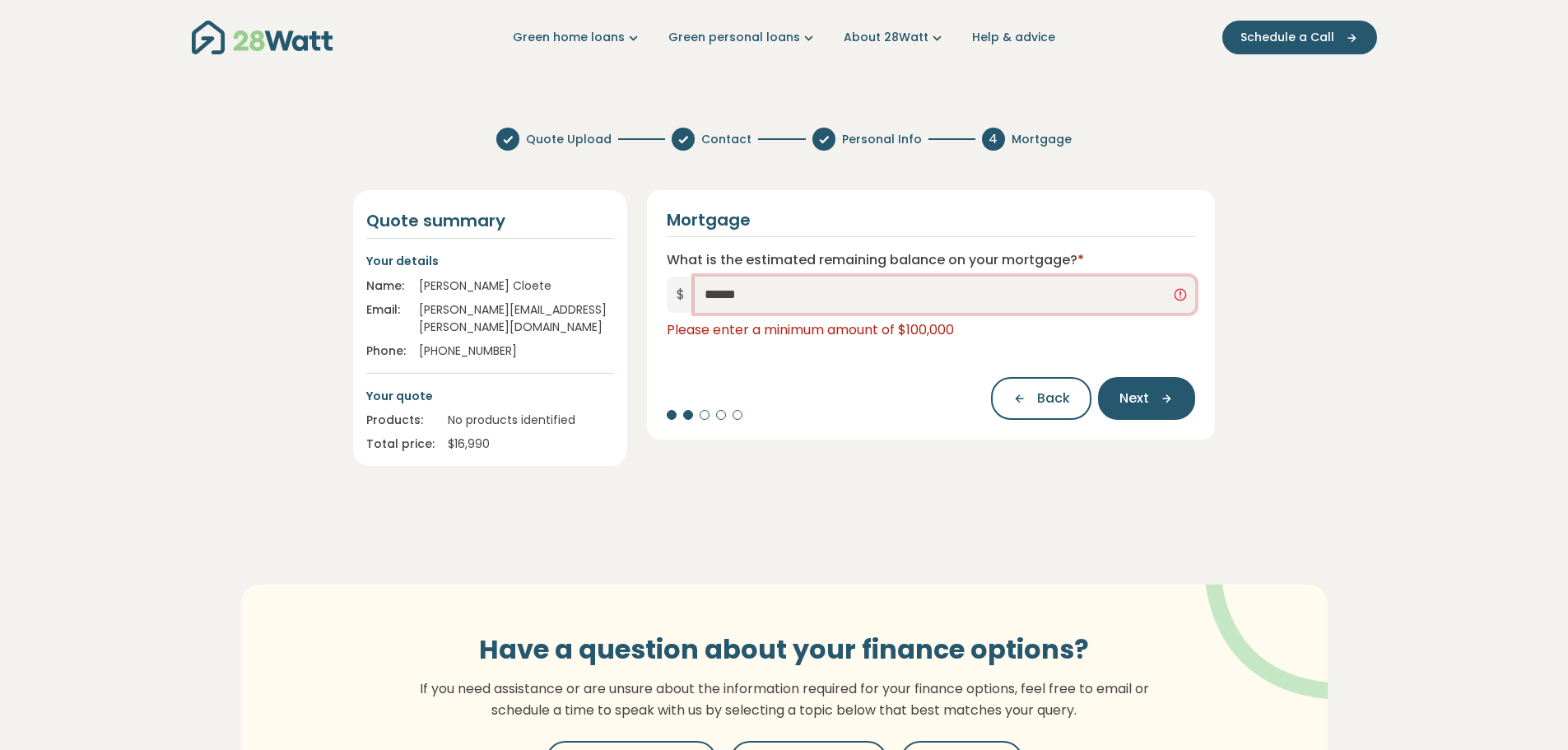
drag, startPoint x: 764, startPoint y: 296, endPoint x: 689, endPoint y: 300, distance: 75.1
click at [689, 300] on div "$ ******" at bounding box center [931, 295] width 529 height 36
type input "*******"
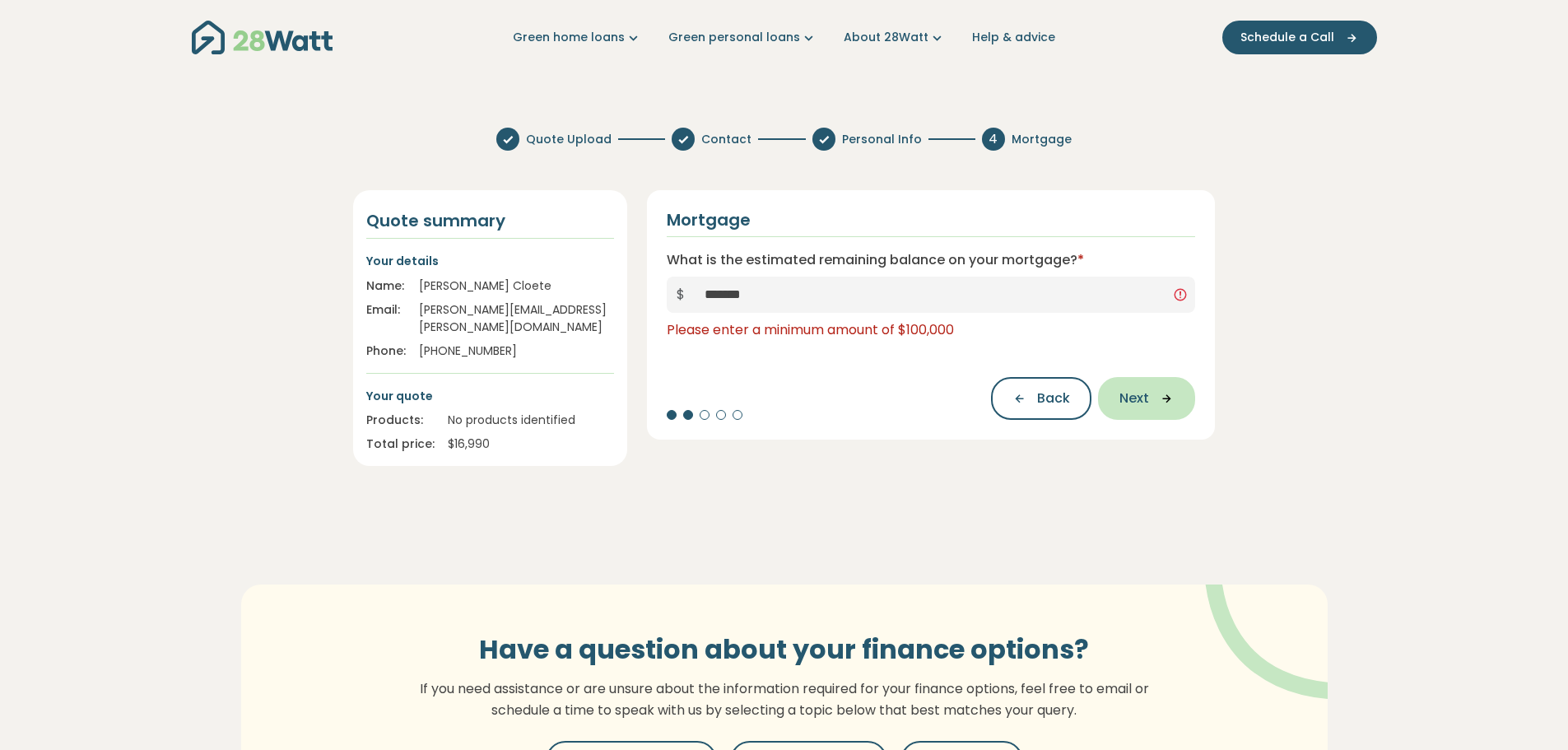
click at [1151, 404] on icon "button" at bounding box center [1161, 398] width 24 height 14
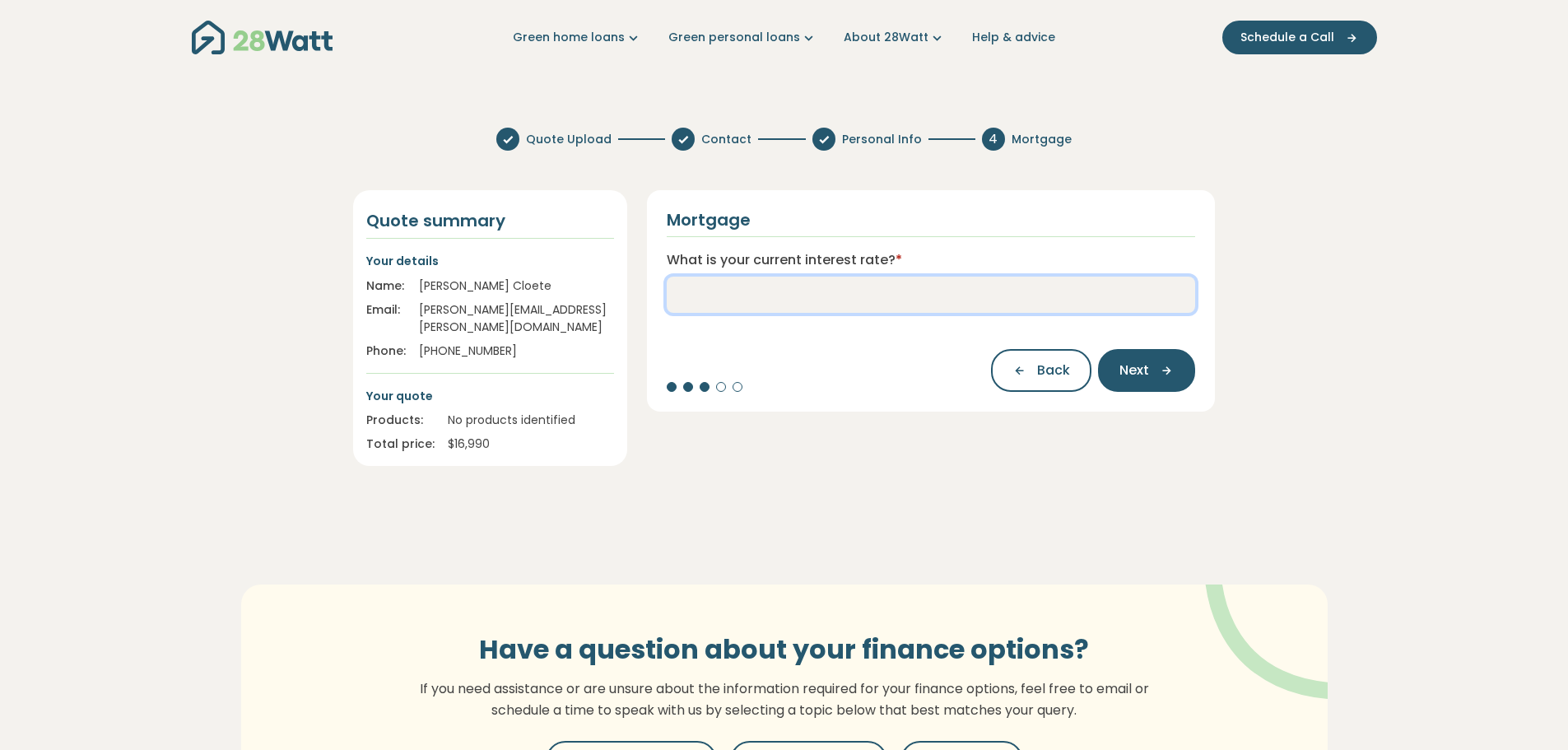
click at [711, 291] on input "What is your current interest rate? *" at bounding box center [931, 295] width 529 height 36
type input "****"
click at [1130, 361] on span "Next" at bounding box center [1134, 370] width 30 height 20
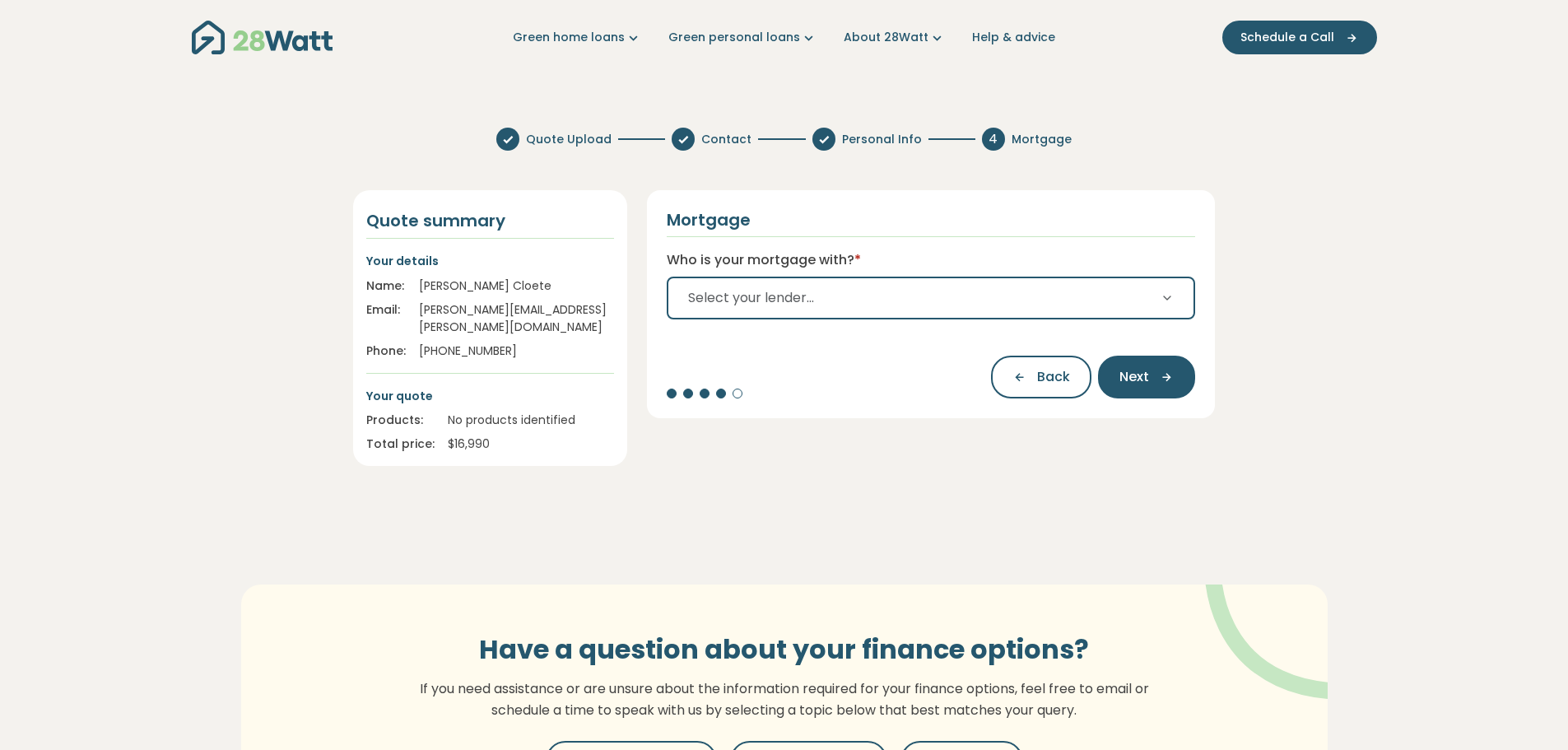
click at [1170, 302] on icon "button" at bounding box center [1167, 298] width 14 height 14
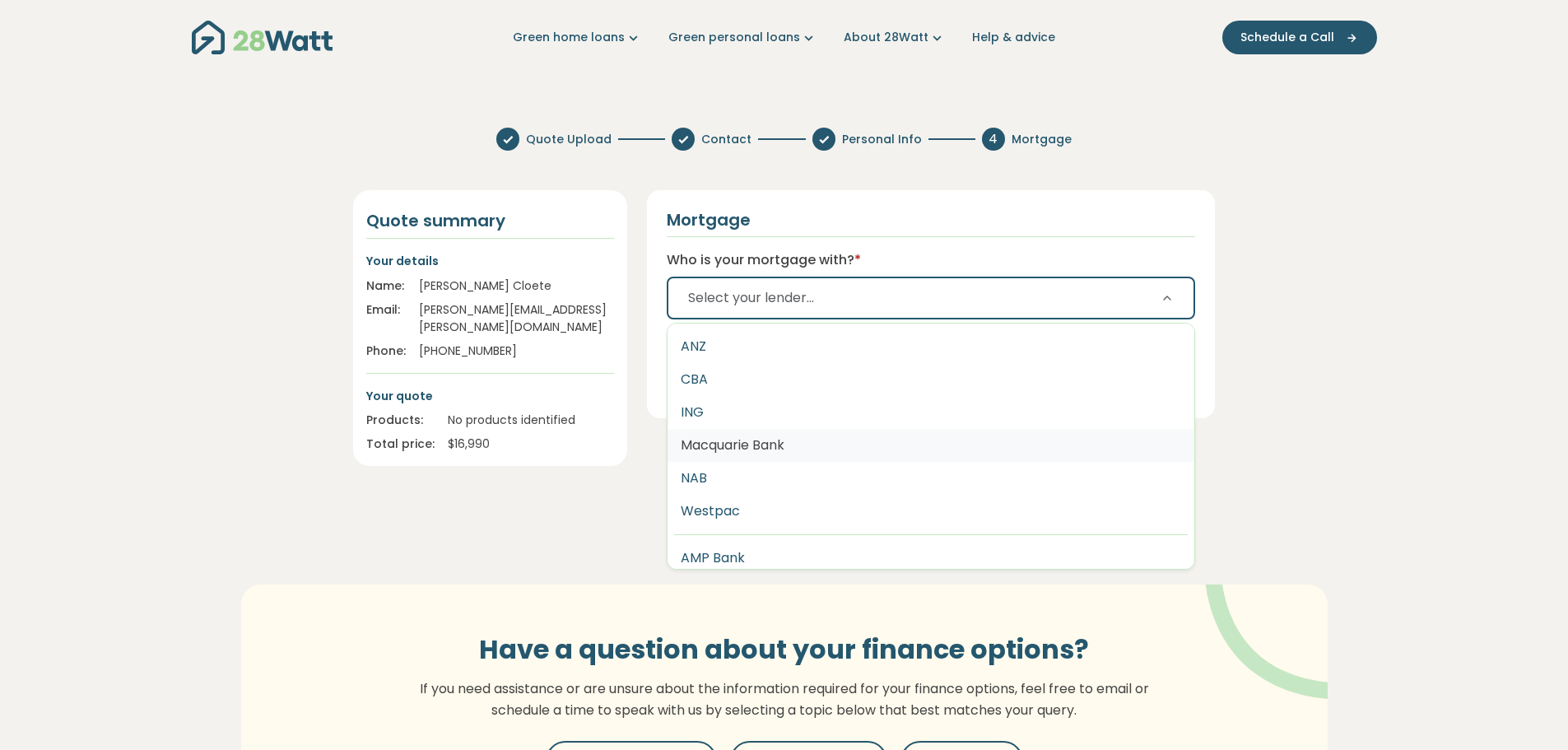
click at [773, 442] on button "Macquarie Bank" at bounding box center [931, 445] width 527 height 33
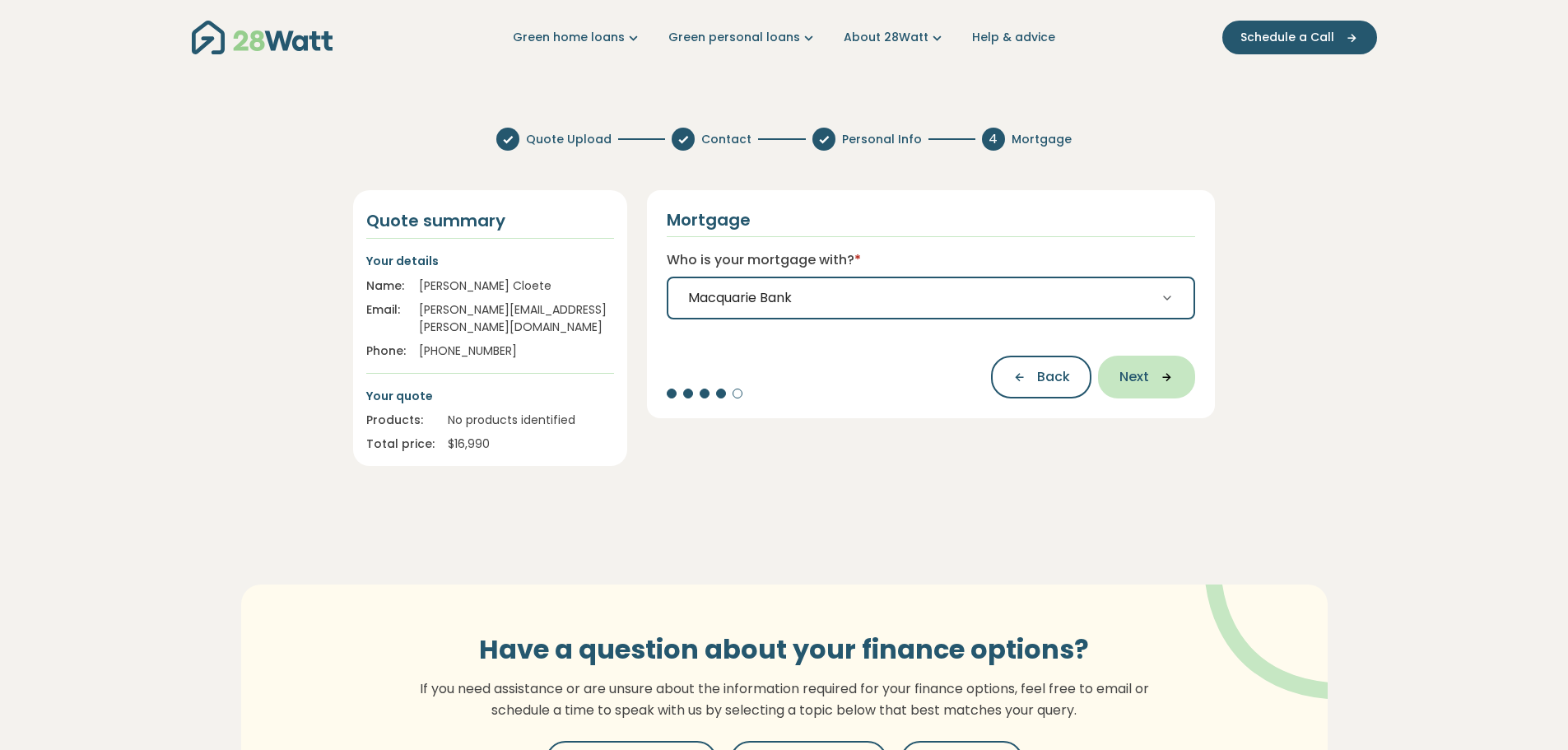
click at [1144, 380] on span "Next" at bounding box center [1134, 378] width 30 height 20
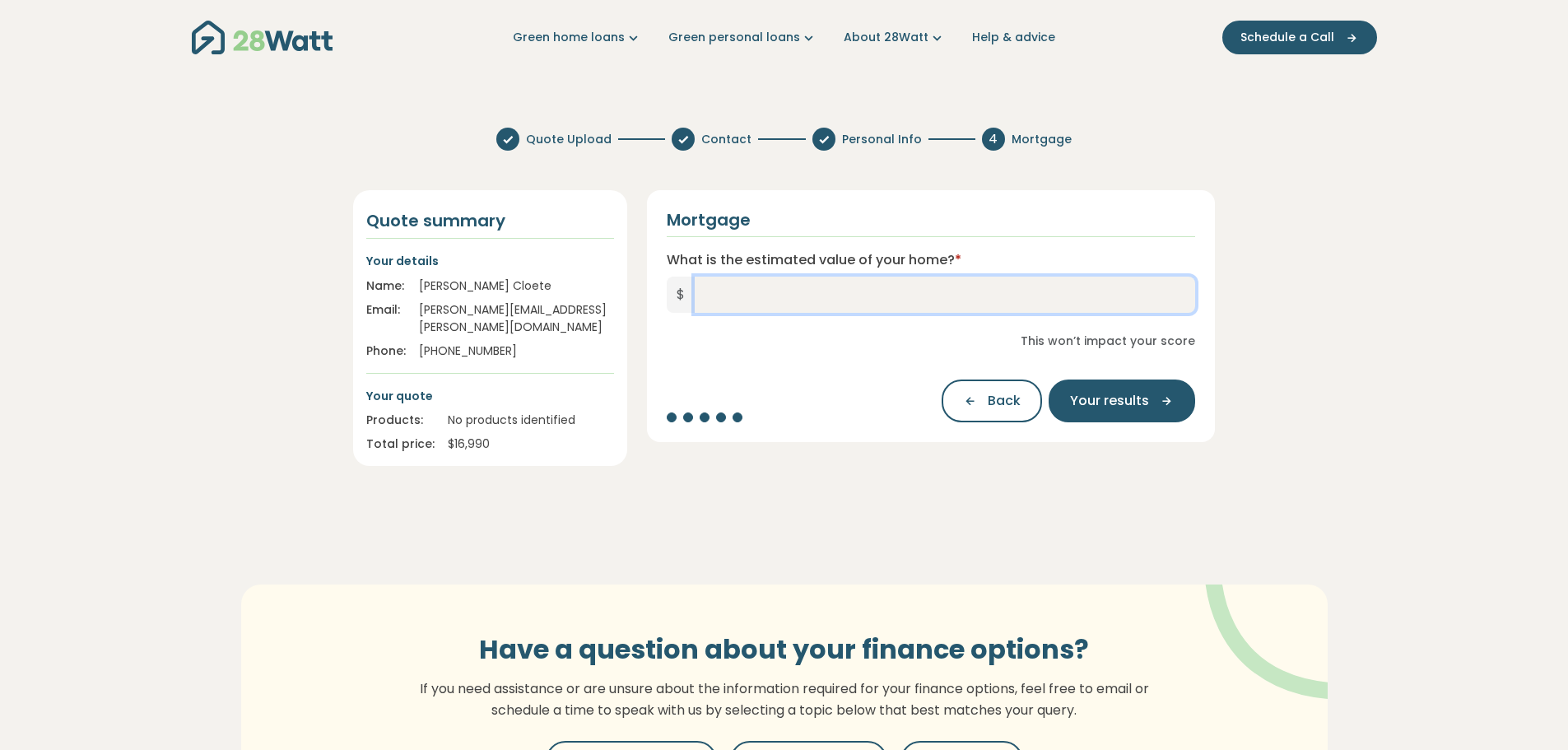
click at [766, 299] on input "What is the estimated value of your home? *" at bounding box center [945, 295] width 501 height 36
type input "*********"
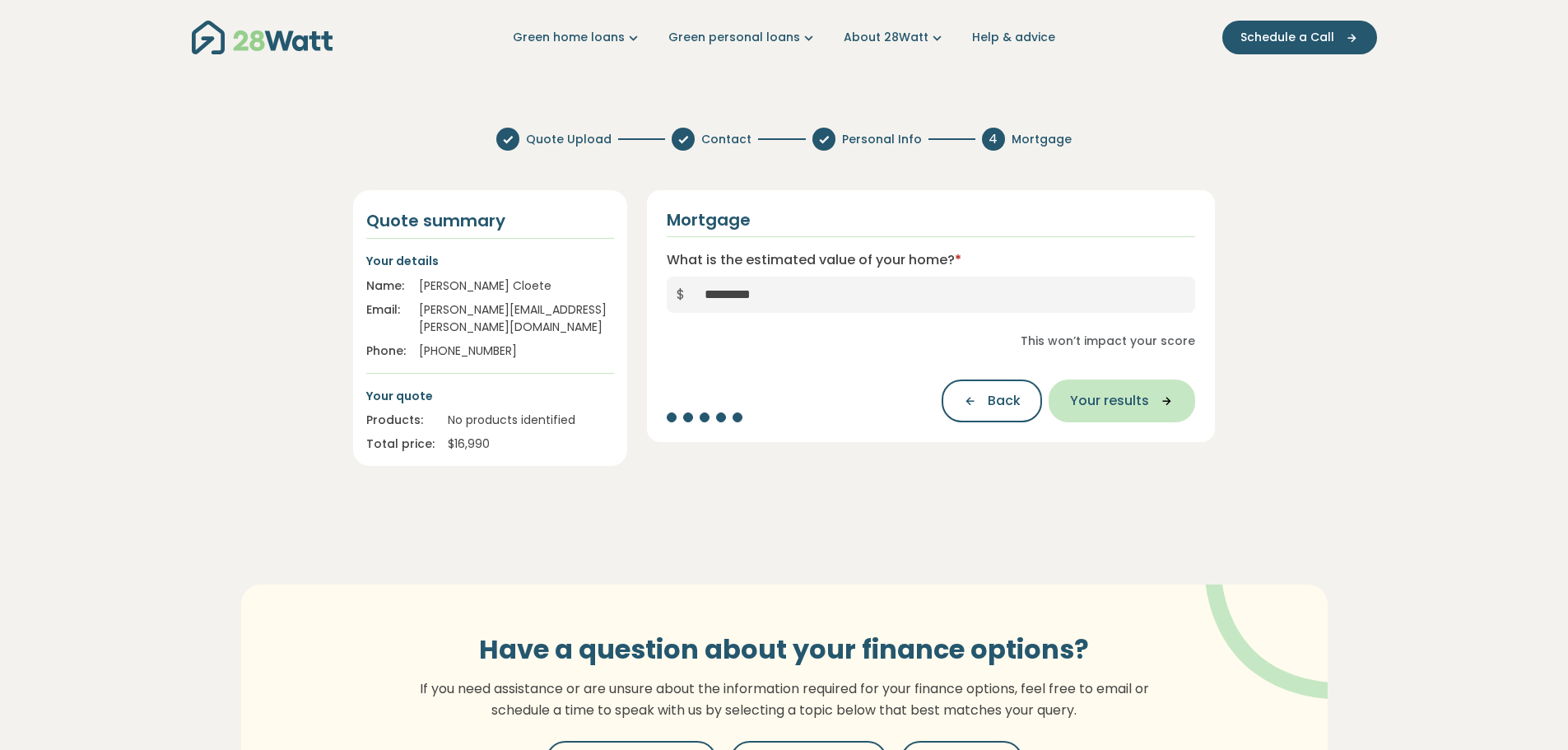
click at [1112, 400] on span "Your results" at bounding box center [1110, 401] width 79 height 20
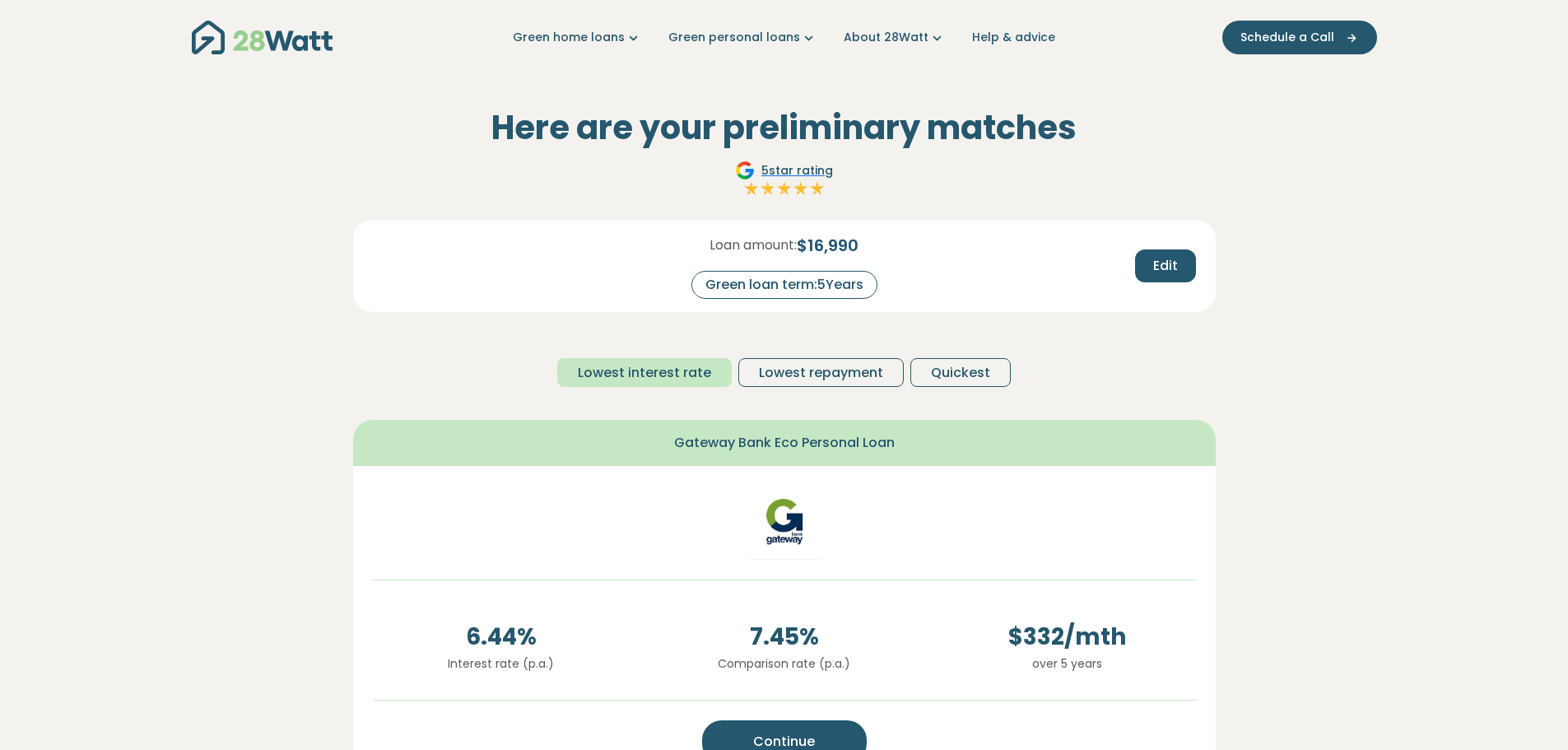
click at [701, 372] on span "Lowest interest rate" at bounding box center [645, 373] width 134 height 20
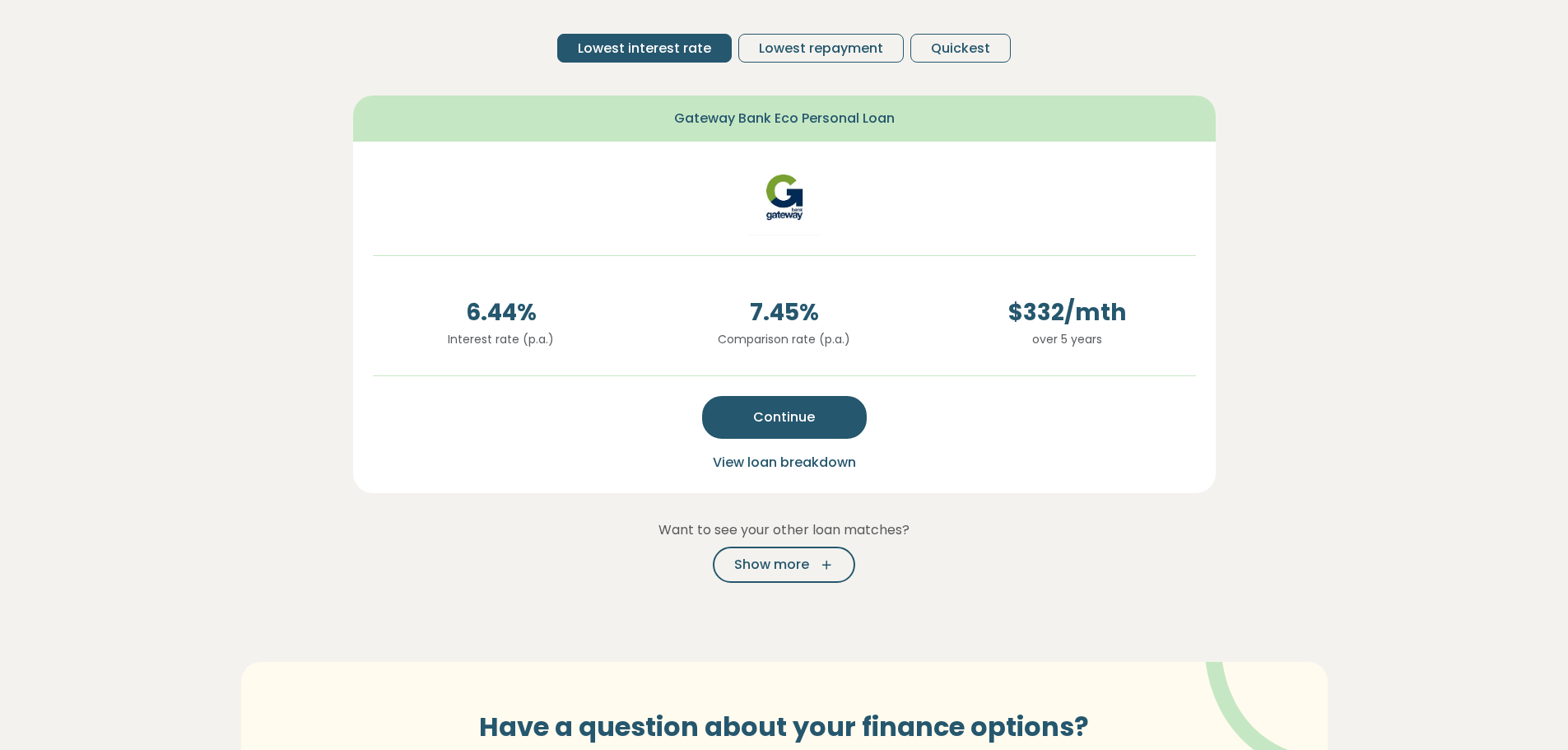
scroll to position [330, 0]
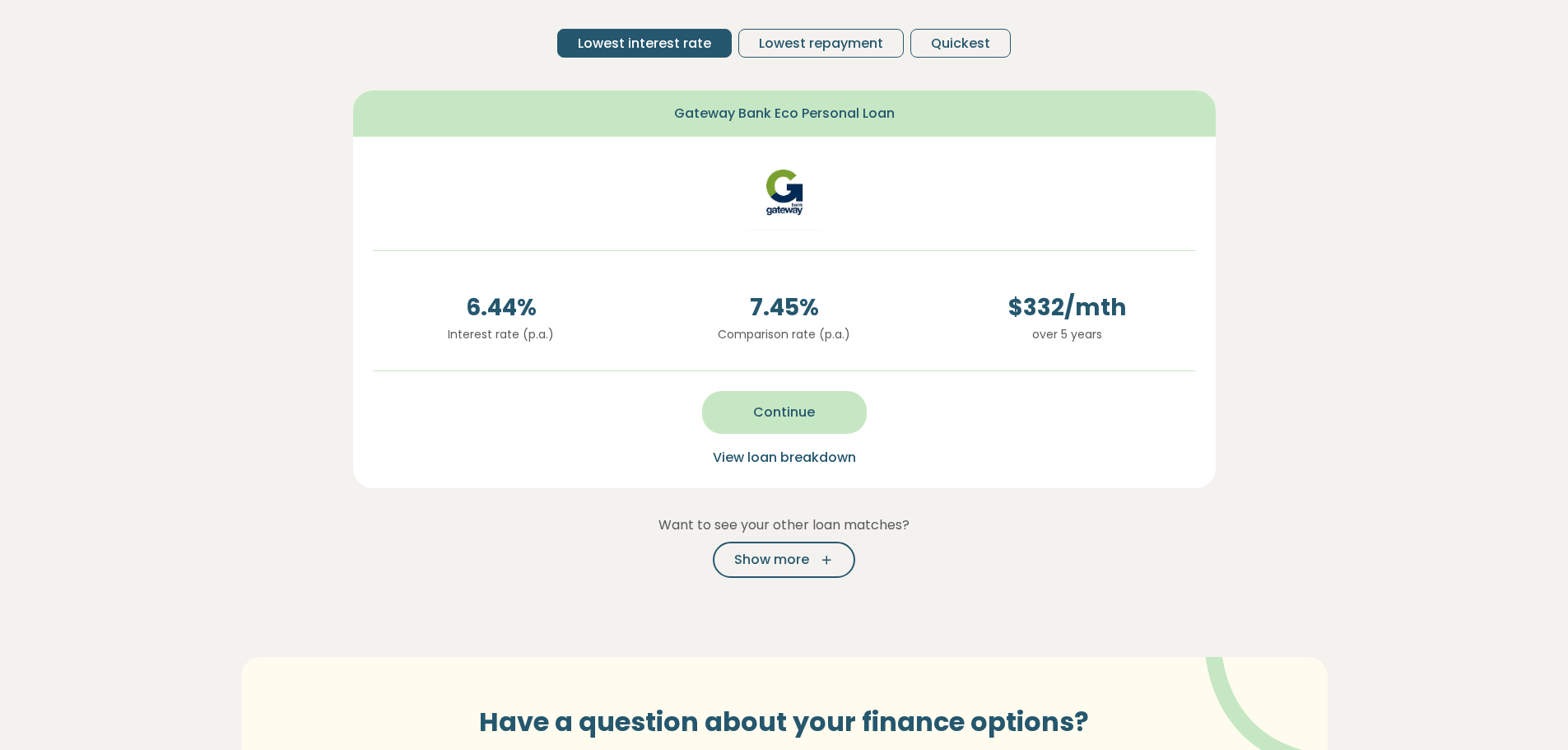
click at [764, 408] on span "Continue" at bounding box center [784, 413] width 61 height 20
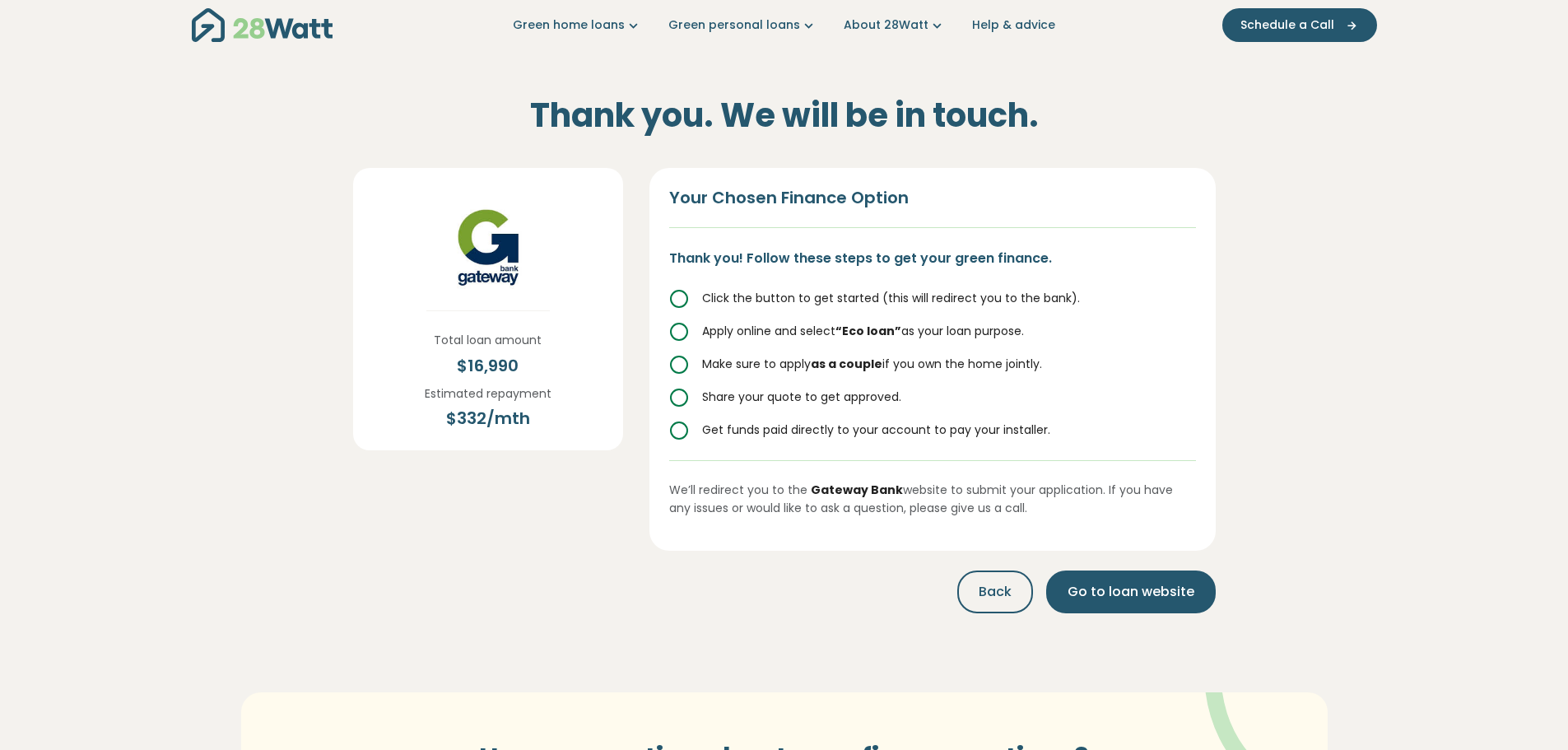
scroll to position [0, 0]
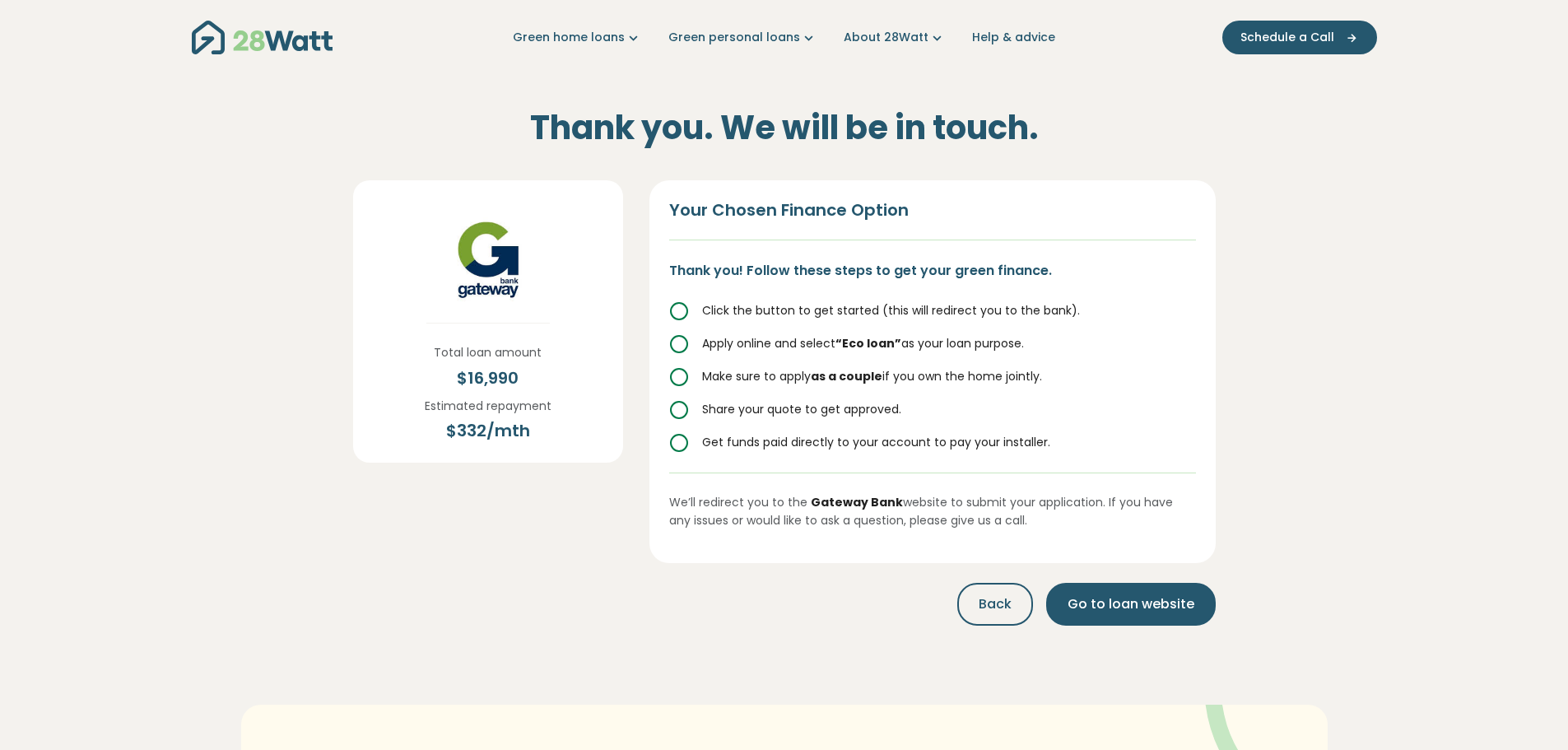
click at [684, 310] on icon at bounding box center [679, 312] width 20 height 20
click at [1139, 599] on span "Go to loan website" at bounding box center [1131, 605] width 126 height 20
